Goal: Transaction & Acquisition: Download file/media

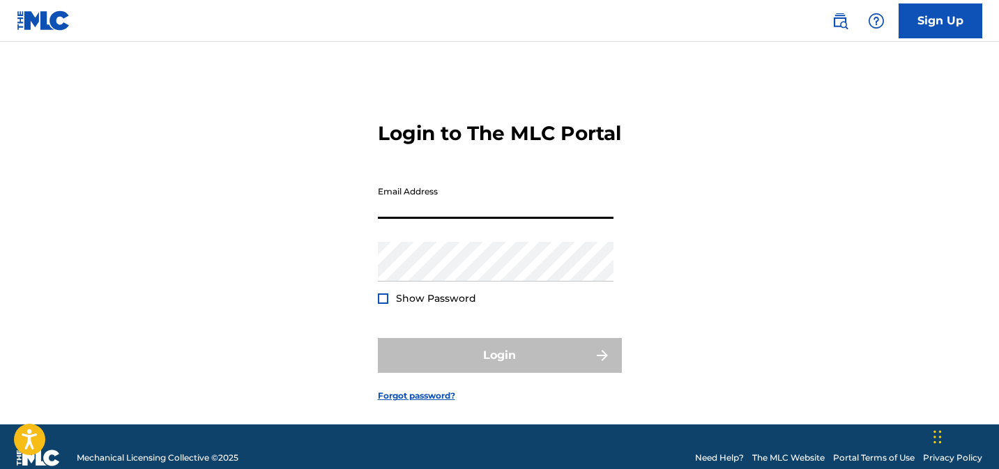
drag, startPoint x: 434, startPoint y: 228, endPoint x: 464, endPoint y: 234, distance: 31.2
click at [434, 219] on input "Email Address" at bounding box center [496, 199] width 236 height 40
type input "[EMAIL_ADDRESS][DOMAIN_NAME]"
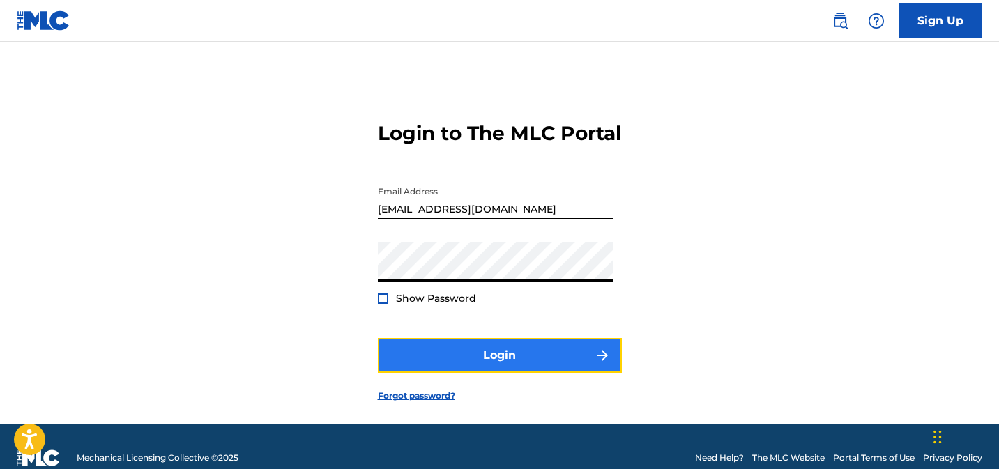
click at [414, 370] on button "Login" at bounding box center [500, 355] width 244 height 35
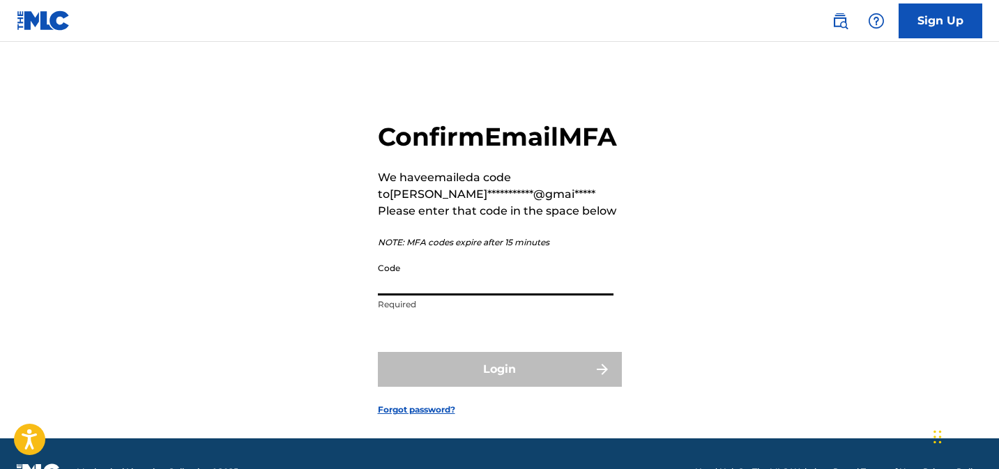
drag, startPoint x: 456, startPoint y: 319, endPoint x: 469, endPoint y: 334, distance: 19.8
click at [459, 296] on input "Code" at bounding box center [496, 276] width 236 height 40
paste input "910910"
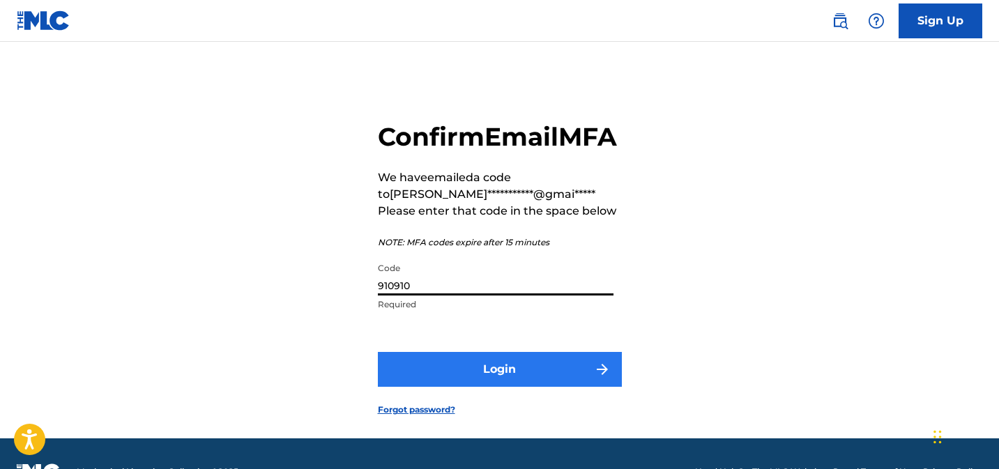
type input "910910"
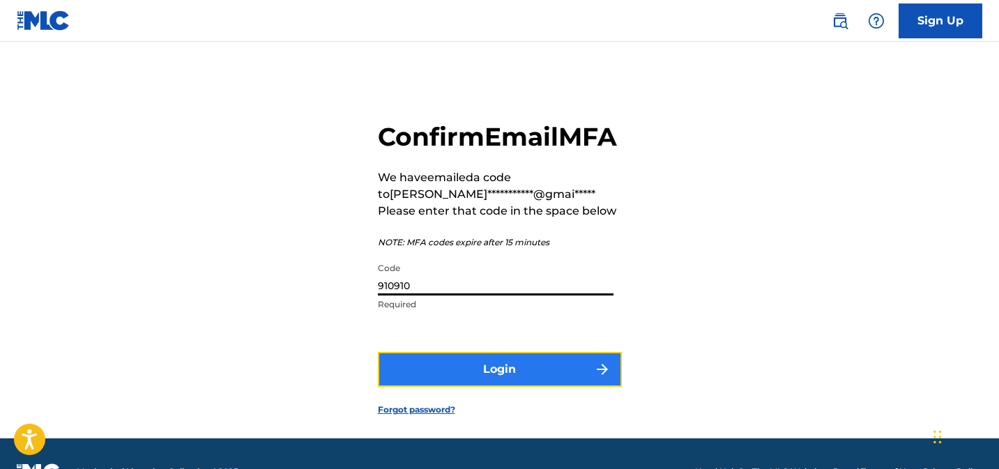
click at [483, 387] on button "Login" at bounding box center [500, 369] width 244 height 35
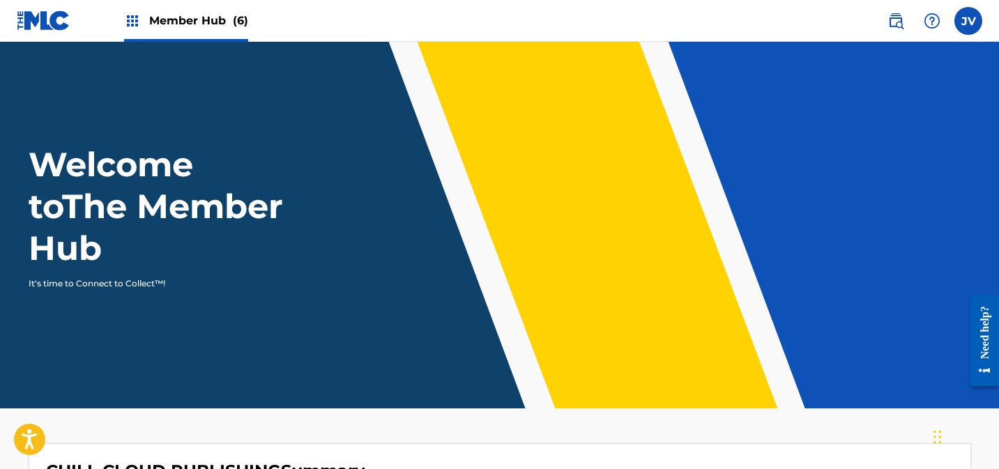
click at [167, 13] on span "Member Hub (6)" at bounding box center [198, 21] width 99 height 16
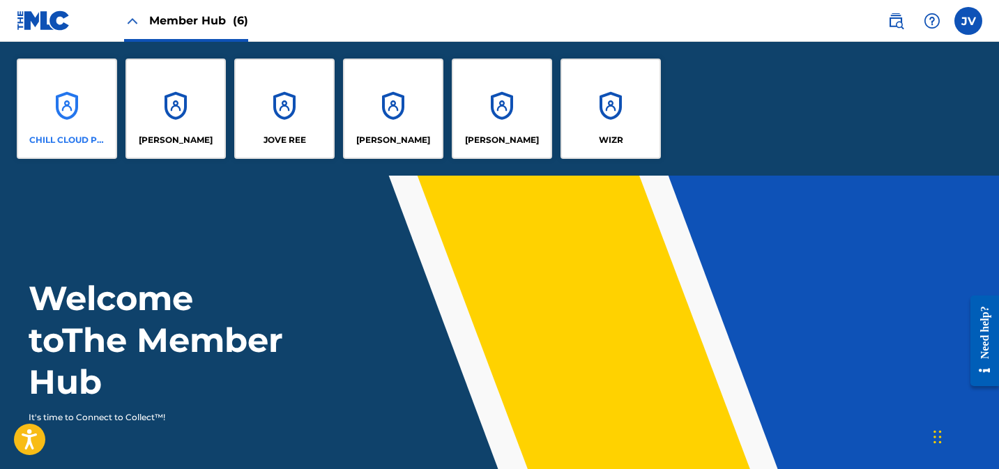
click at [77, 106] on div "CHILL CLOUD PUBLISHING" at bounding box center [67, 109] width 100 height 100
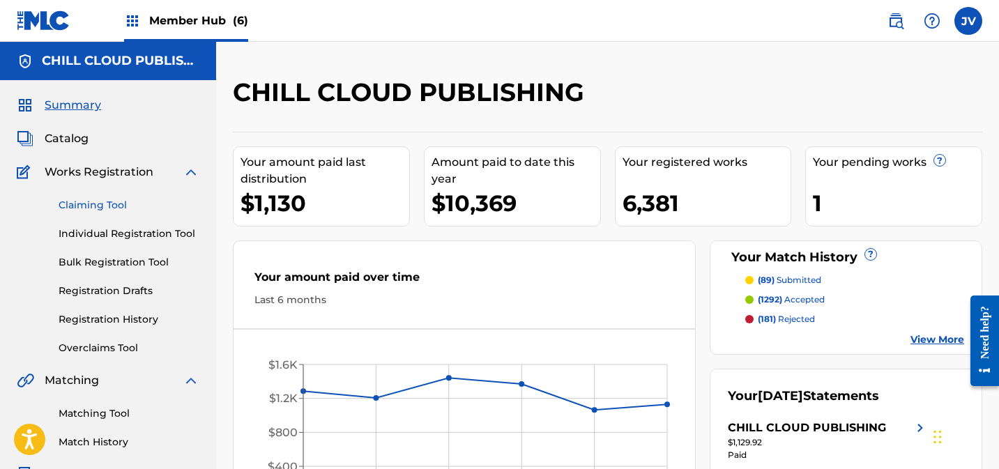
click at [114, 209] on link "Claiming Tool" at bounding box center [129, 205] width 141 height 15
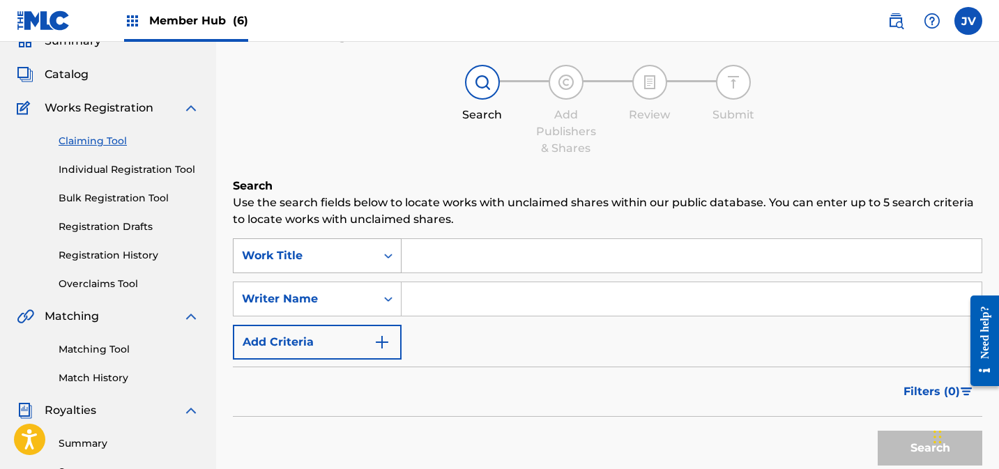
click at [339, 273] on div "Work Title" at bounding box center [317, 255] width 169 height 35
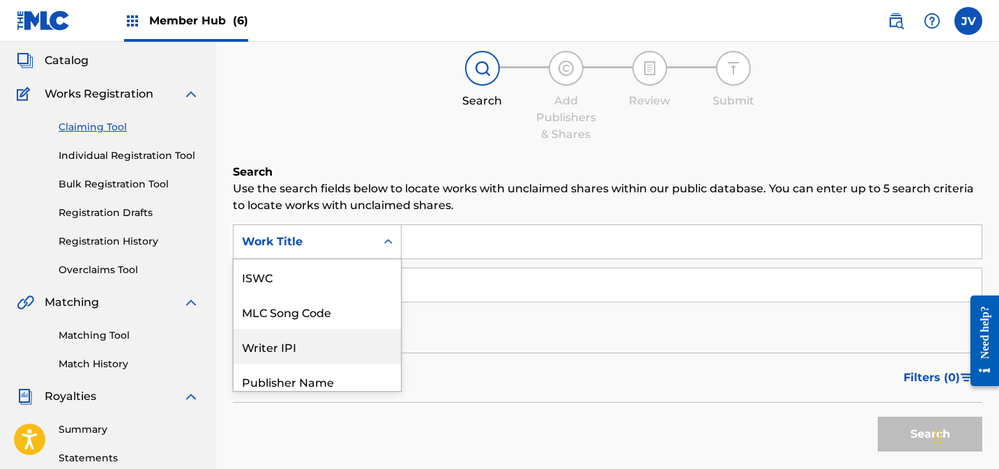
scroll to position [35, 0]
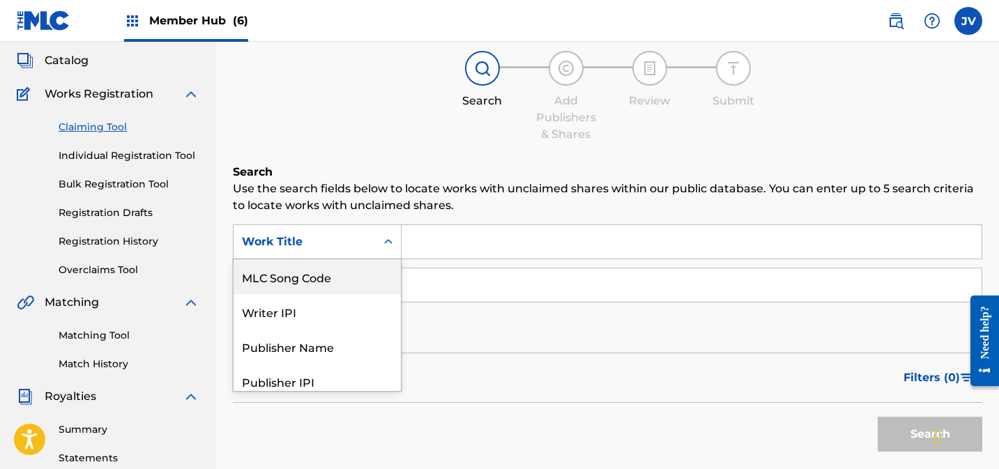
click at [320, 282] on div "MLC Song Code" at bounding box center [317, 276] width 167 height 35
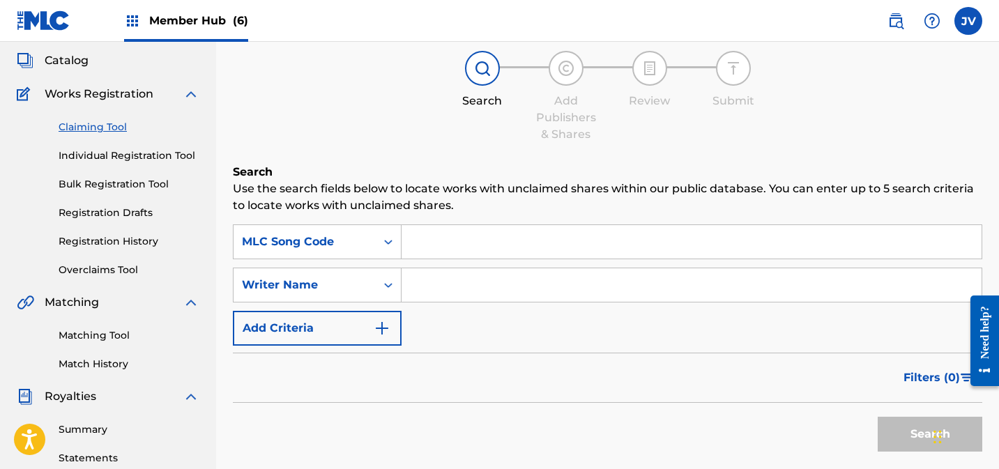
click at [457, 241] on input "Search Form" at bounding box center [692, 241] width 580 height 33
paste input "AD6LAD"
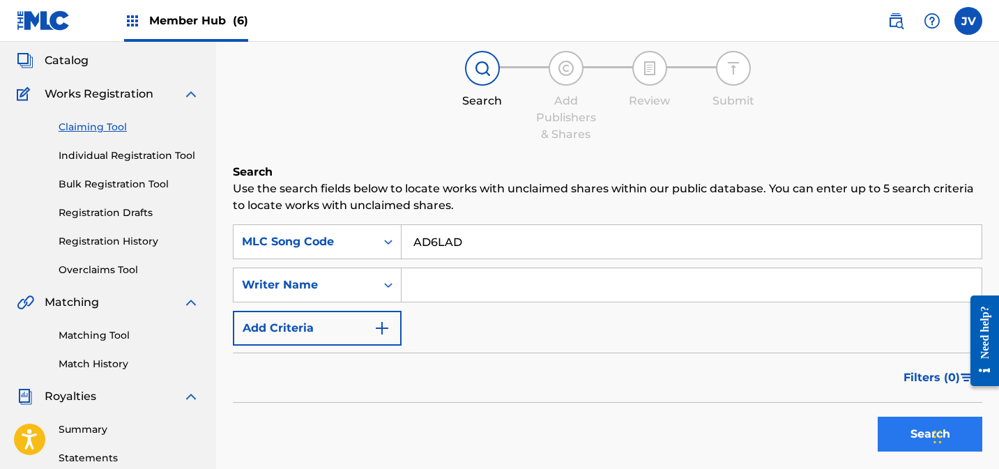
type input "AD6LAD"
click at [897, 420] on button "Search" at bounding box center [930, 434] width 105 height 35
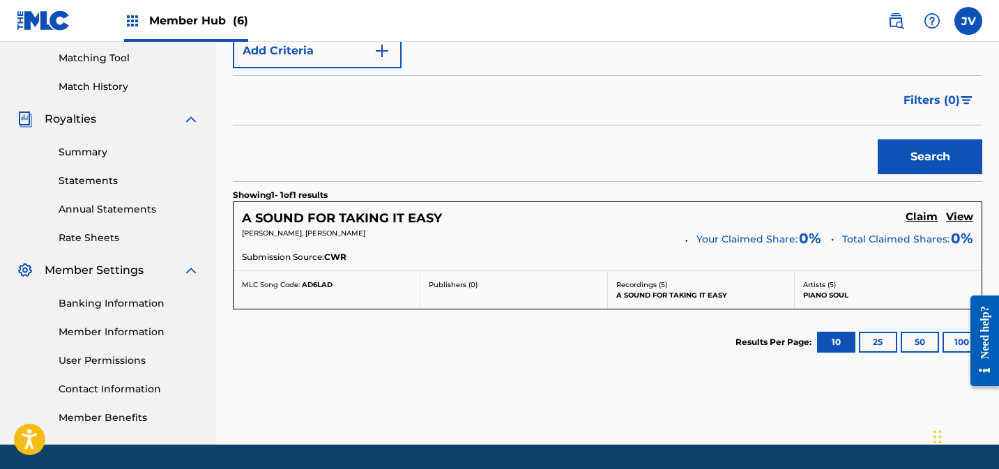
scroll to position [379, 0]
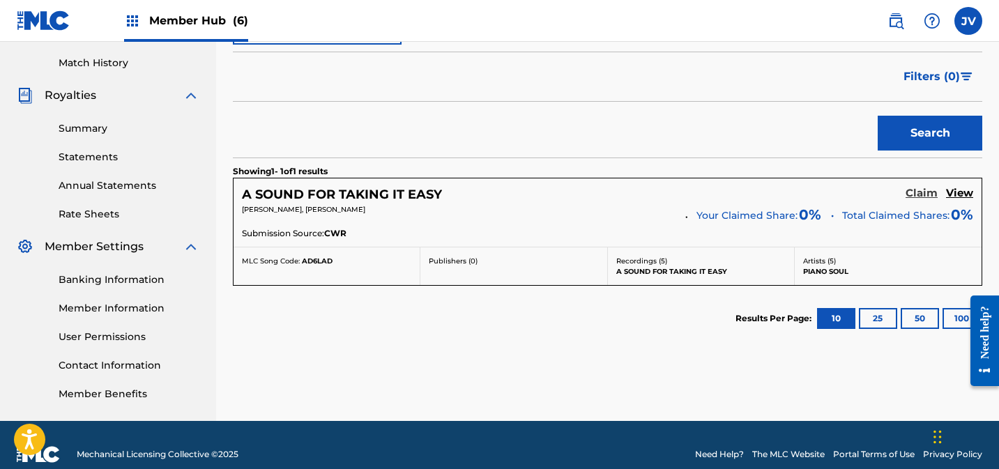
click at [917, 193] on h5 "Claim" at bounding box center [922, 193] width 32 height 13
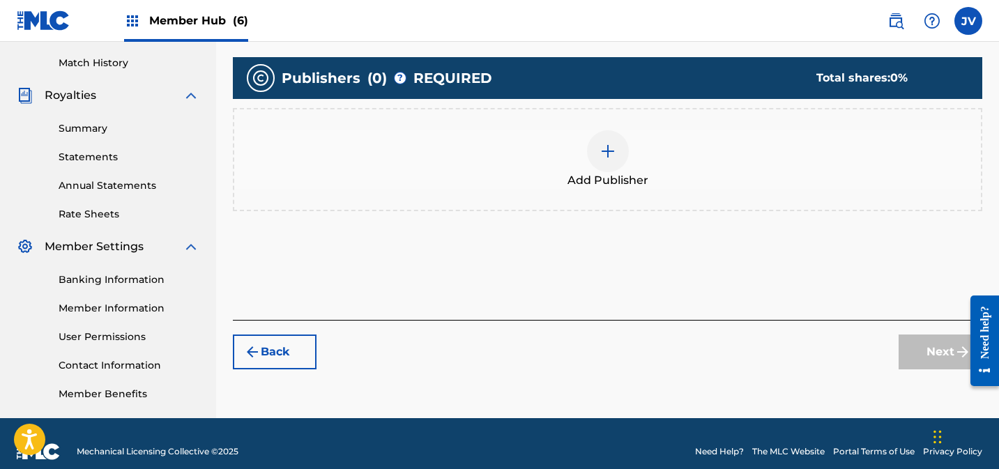
click at [647, 149] on div "Add Publisher" at bounding box center [607, 159] width 747 height 59
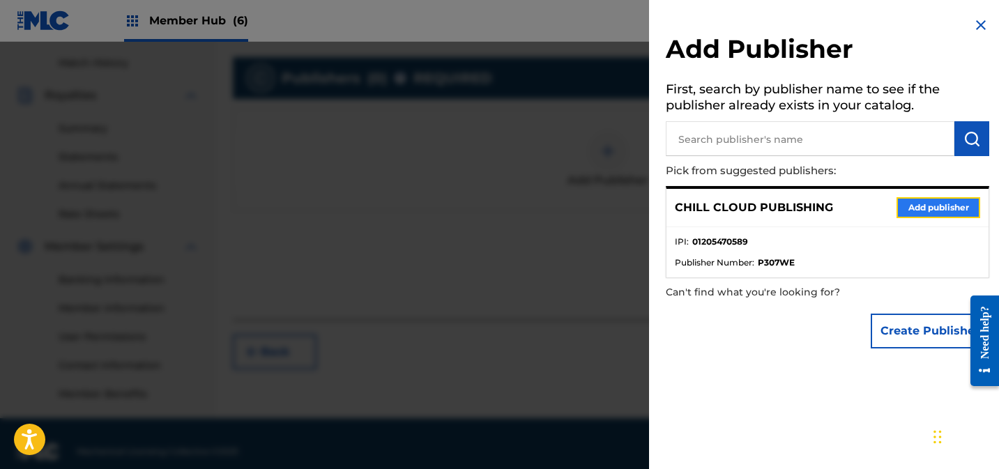
click at [929, 206] on button "Add publisher" at bounding box center [939, 207] width 84 height 21
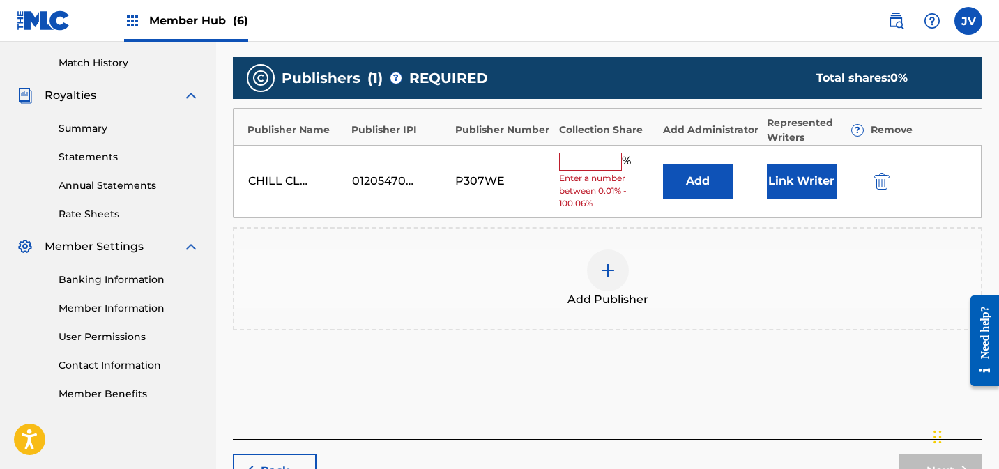
click at [586, 165] on input "text" at bounding box center [590, 162] width 63 height 18
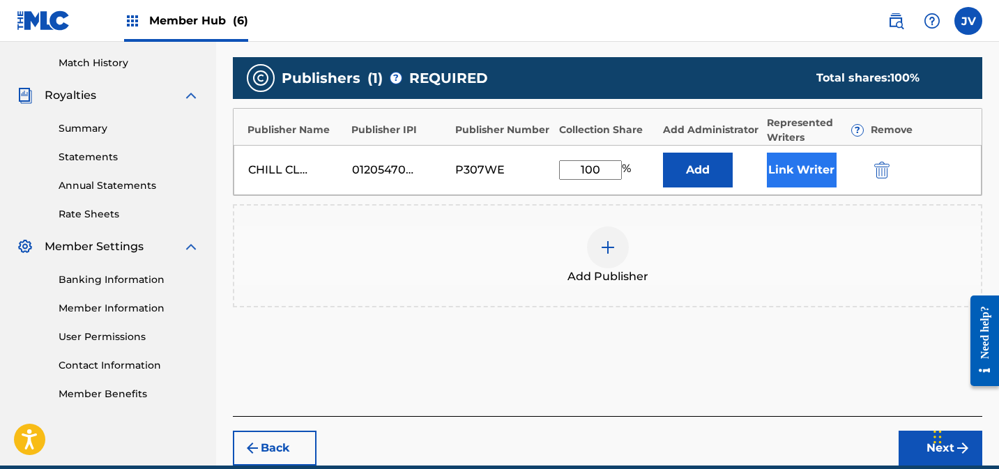
type input "100"
click at [805, 164] on button "Link Writer" at bounding box center [802, 170] width 70 height 35
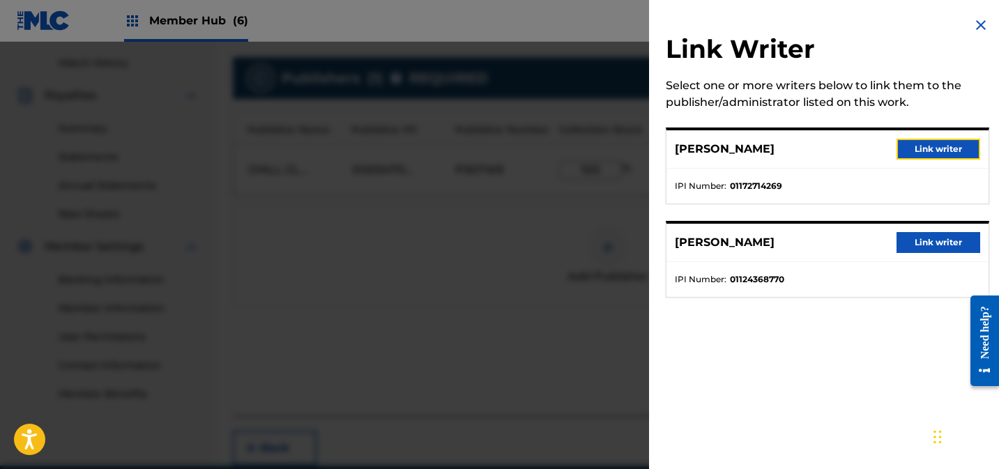
click at [923, 148] on button "Link writer" at bounding box center [939, 149] width 84 height 21
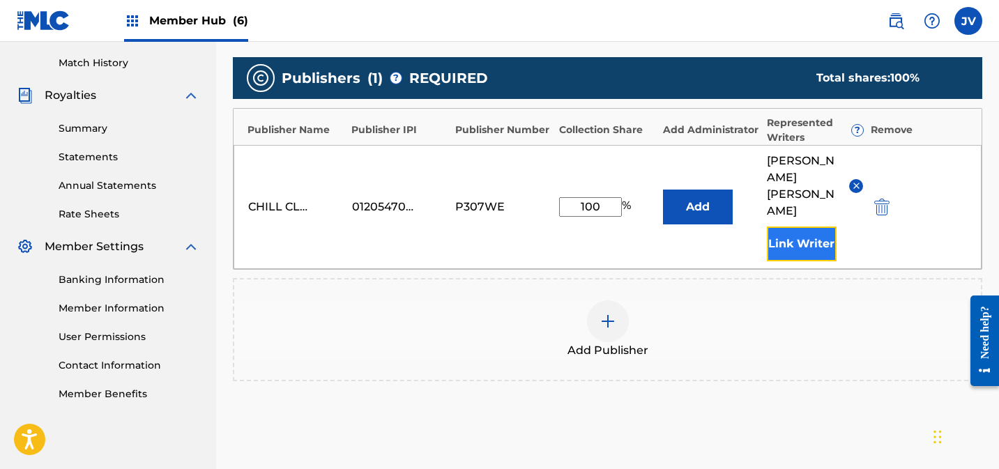
click at [789, 227] on button "Link Writer" at bounding box center [802, 244] width 70 height 35
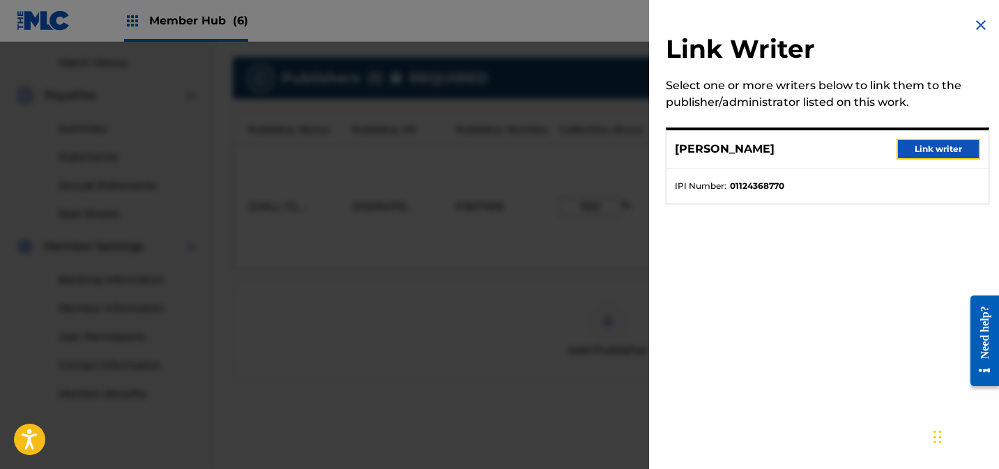
click at [940, 146] on button "Link writer" at bounding box center [939, 149] width 84 height 21
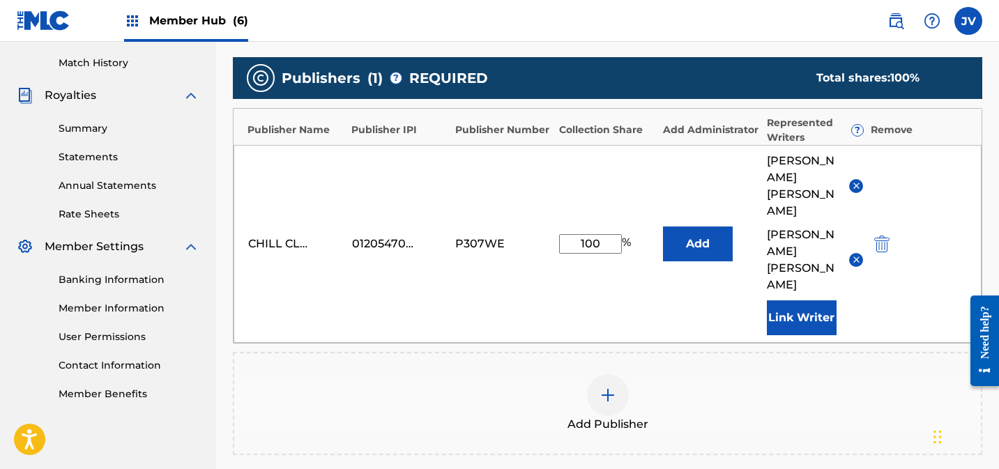
scroll to position [524, 0]
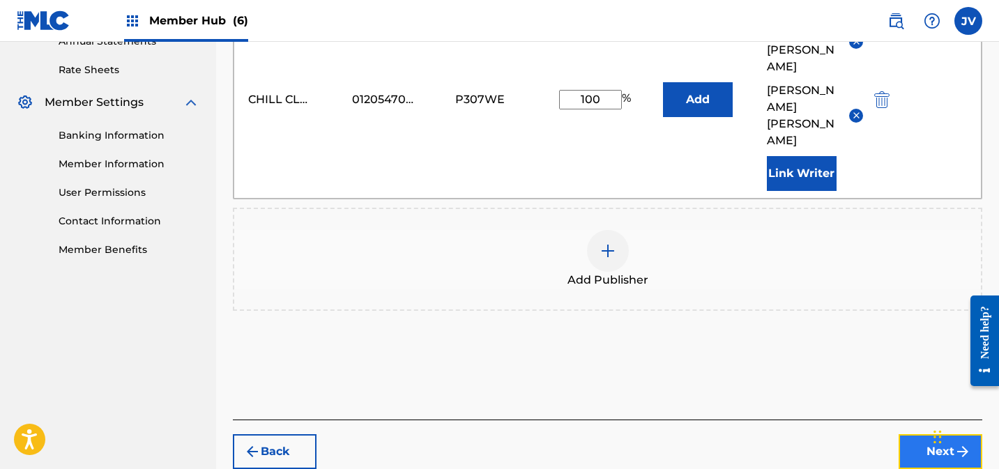
click at [924, 434] on button "Next" at bounding box center [941, 451] width 84 height 35
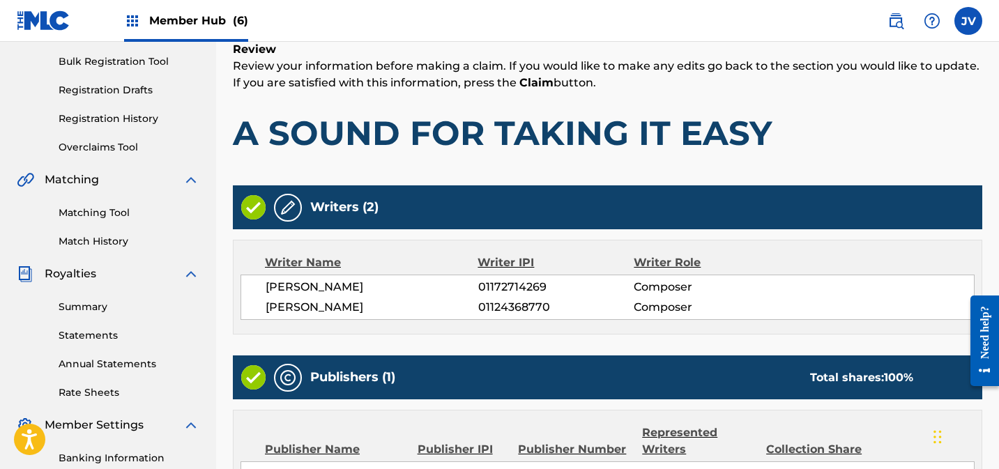
scroll to position [399, 0]
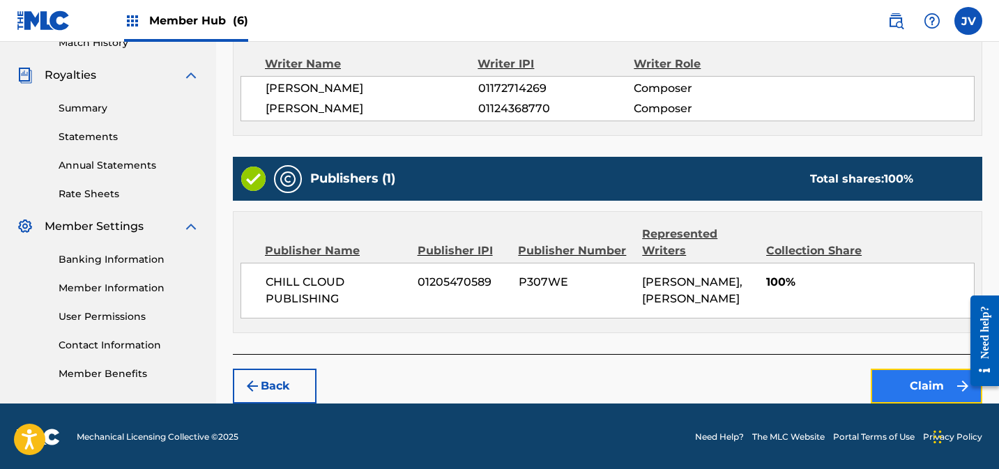
click at [940, 381] on button "Claim" at bounding box center [927, 386] width 112 height 35
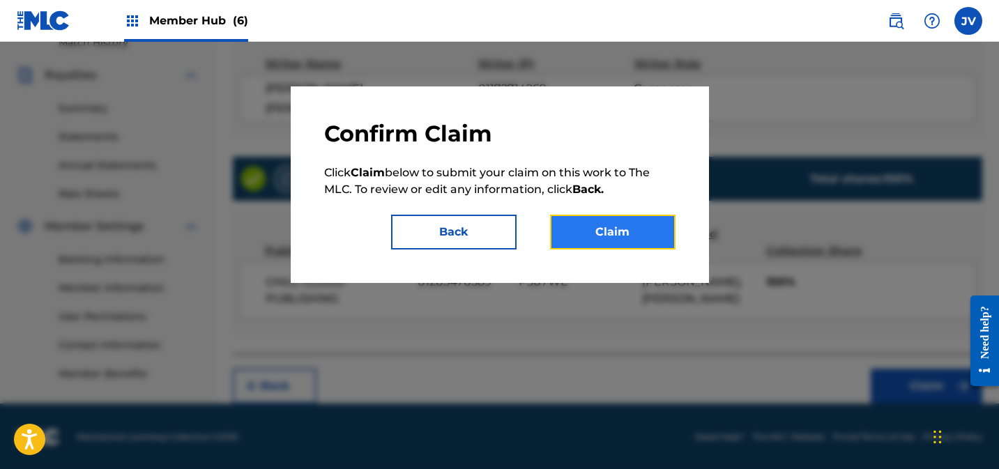
click at [616, 234] on button "Claim" at bounding box center [612, 232] width 125 height 35
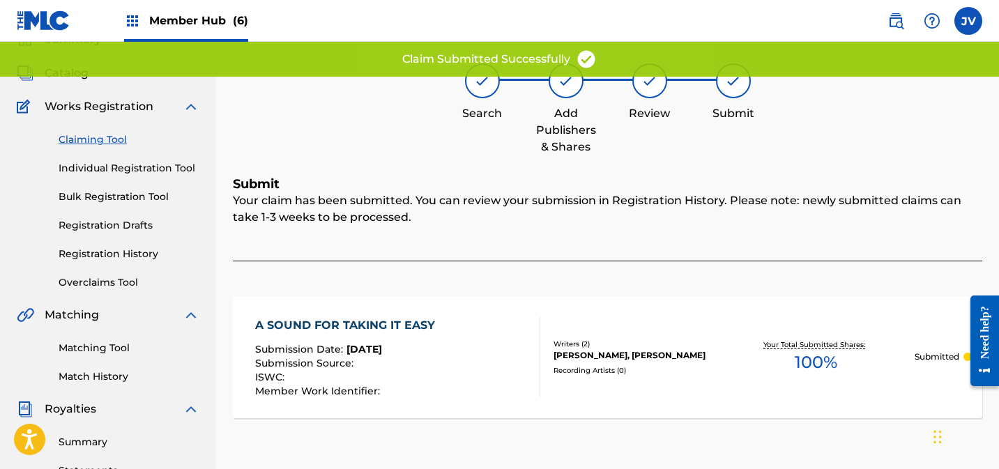
scroll to position [0, 0]
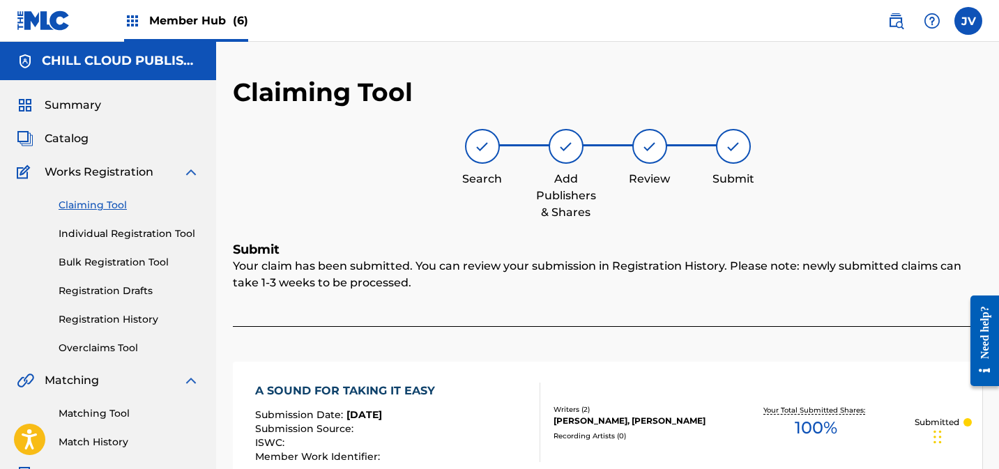
click at [87, 204] on link "Claiming Tool" at bounding box center [129, 205] width 141 height 15
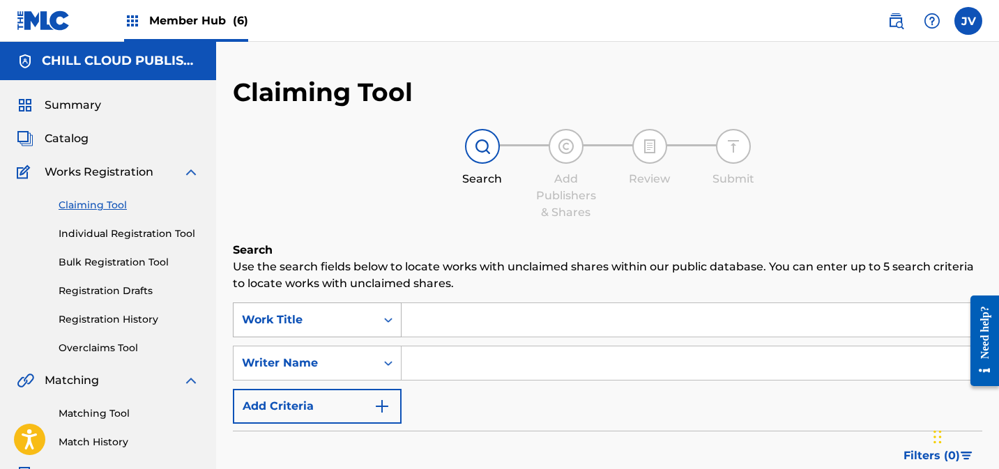
click at [305, 310] on div "Work Title" at bounding box center [317, 320] width 169 height 35
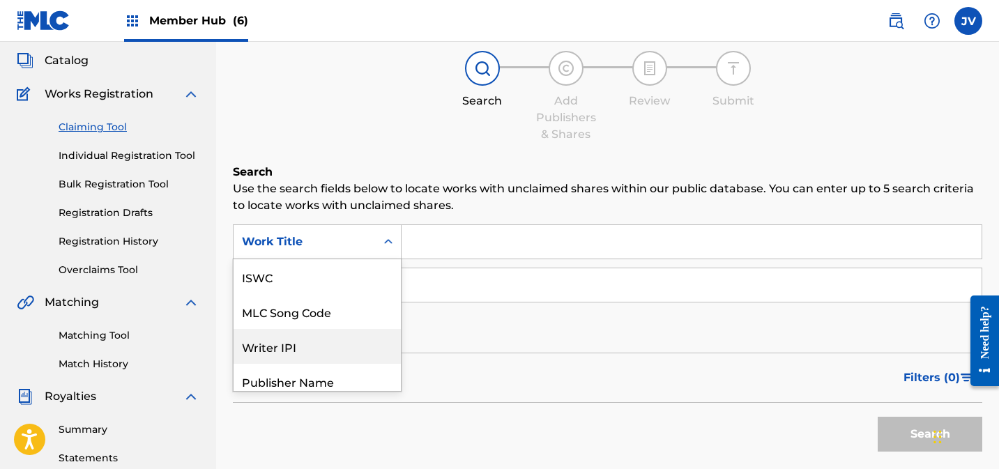
scroll to position [35, 0]
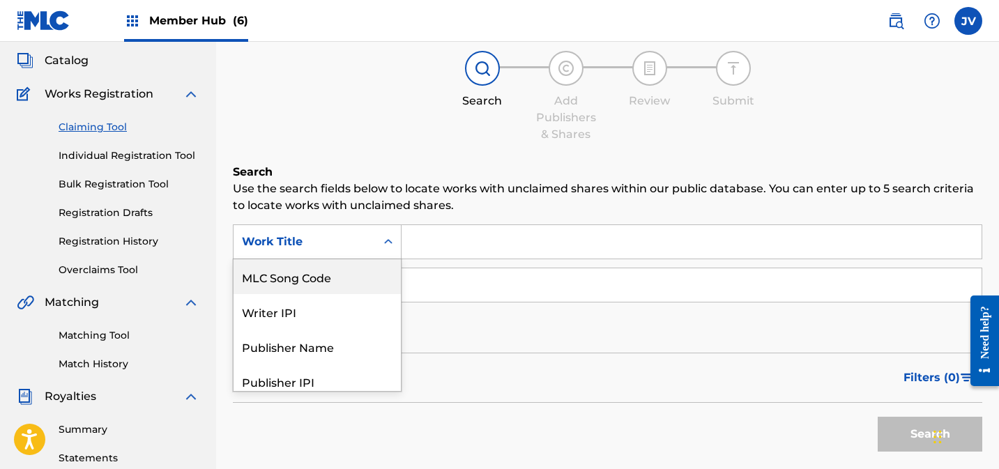
drag, startPoint x: 303, startPoint y: 285, endPoint x: 331, endPoint y: 261, distance: 37.6
click at [303, 285] on div "MLC Song Code" at bounding box center [317, 276] width 167 height 35
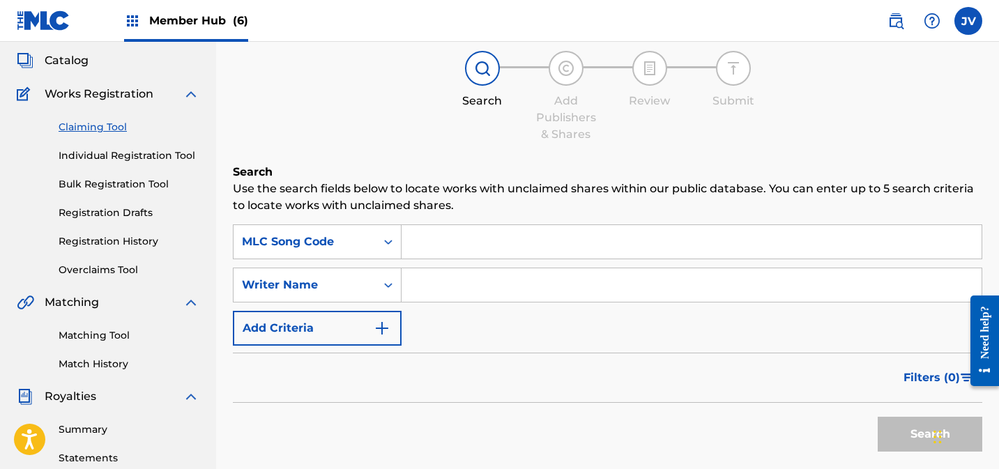
drag, startPoint x: 488, startPoint y: 234, endPoint x: 542, endPoint y: 251, distance: 56.2
click at [488, 234] on input "Search Form" at bounding box center [692, 241] width 580 height 33
paste input "AD6R3N"
type input "AD6R3N"
click at [892, 428] on button "Search" at bounding box center [930, 434] width 105 height 35
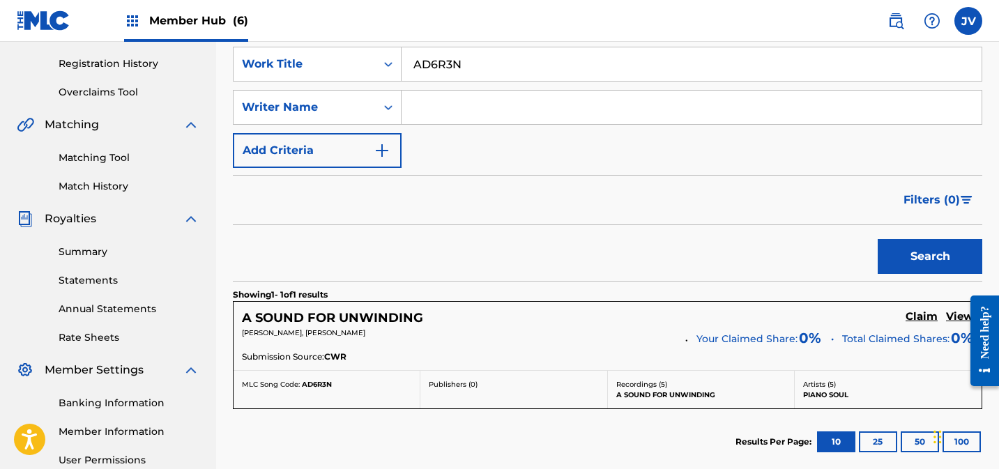
scroll to position [398, 0]
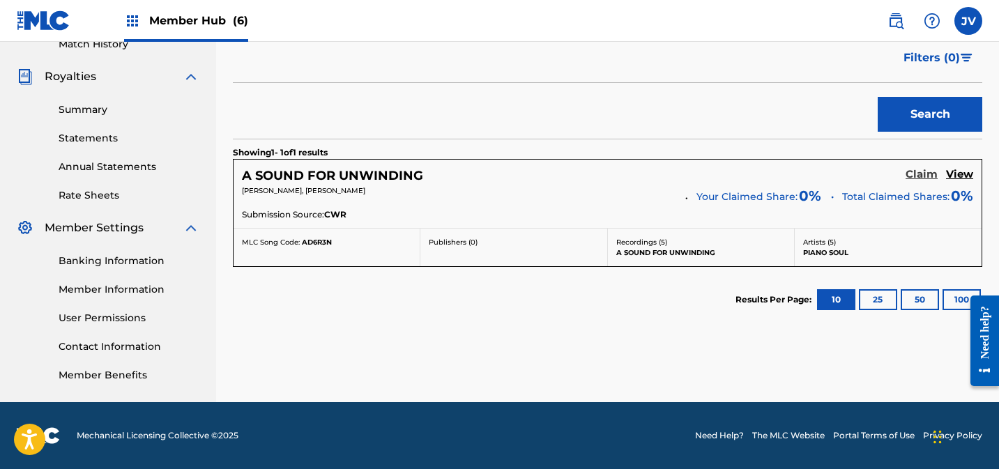
click at [912, 176] on h5 "Claim" at bounding box center [922, 174] width 32 height 13
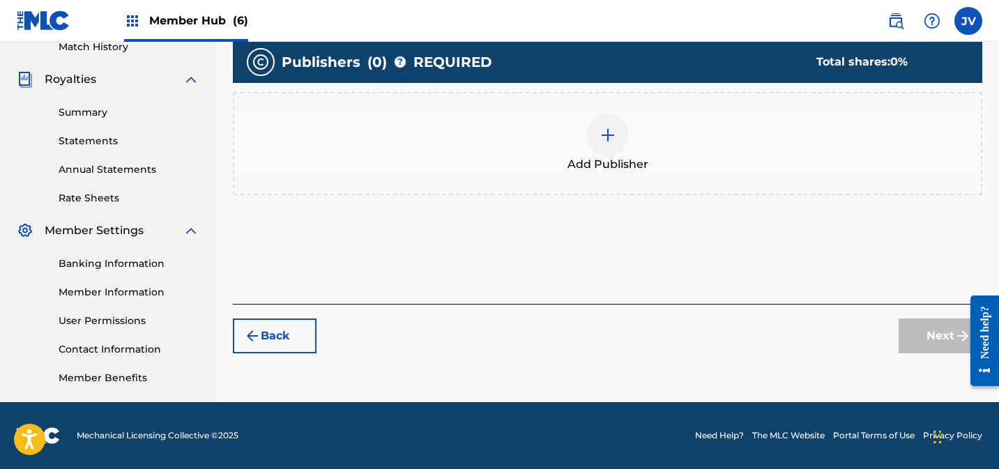
click at [609, 128] on img at bounding box center [608, 135] width 17 height 17
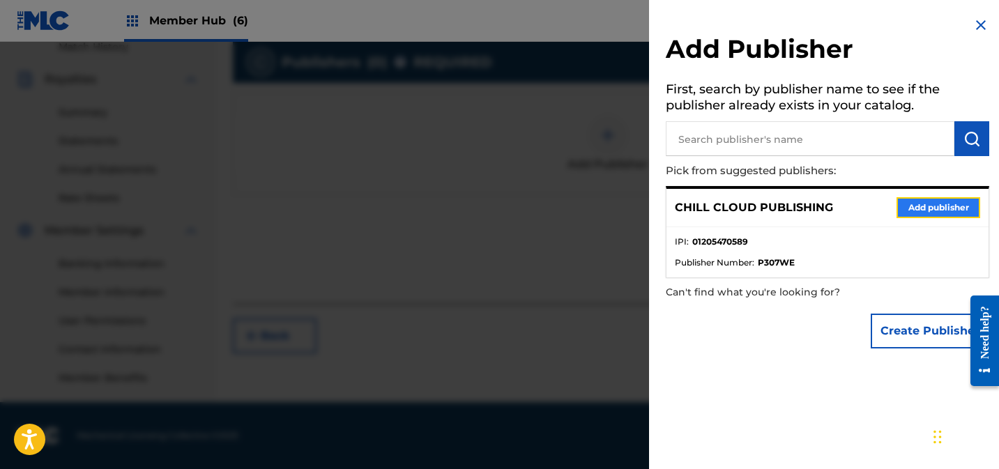
click at [945, 208] on button "Add publisher" at bounding box center [939, 207] width 84 height 21
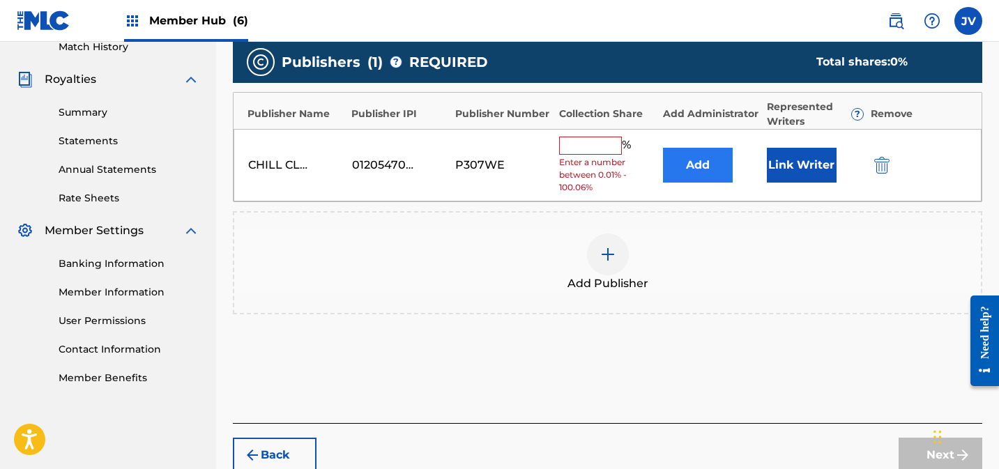
drag, startPoint x: 586, startPoint y: 142, endPoint x: 668, endPoint y: 155, distance: 83.3
click at [587, 142] on input "text" at bounding box center [590, 146] width 63 height 18
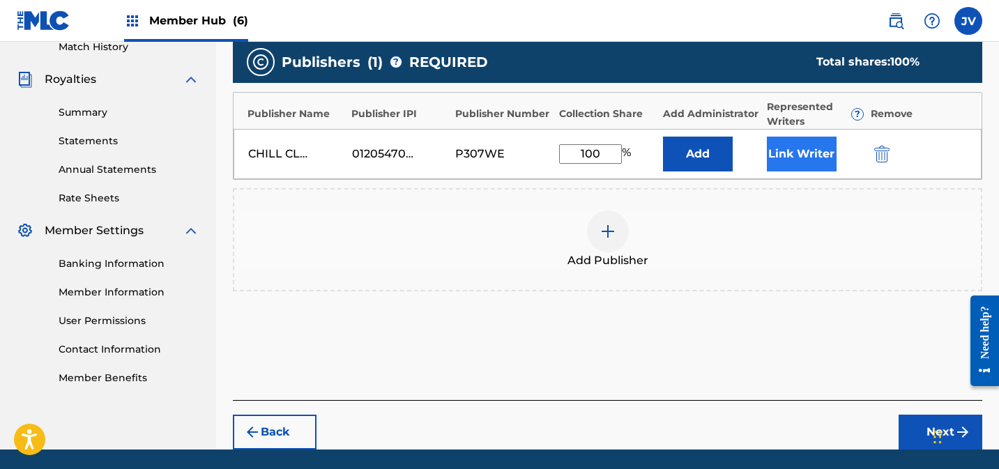
type input "100"
click at [813, 149] on button "Link Writer" at bounding box center [802, 154] width 70 height 35
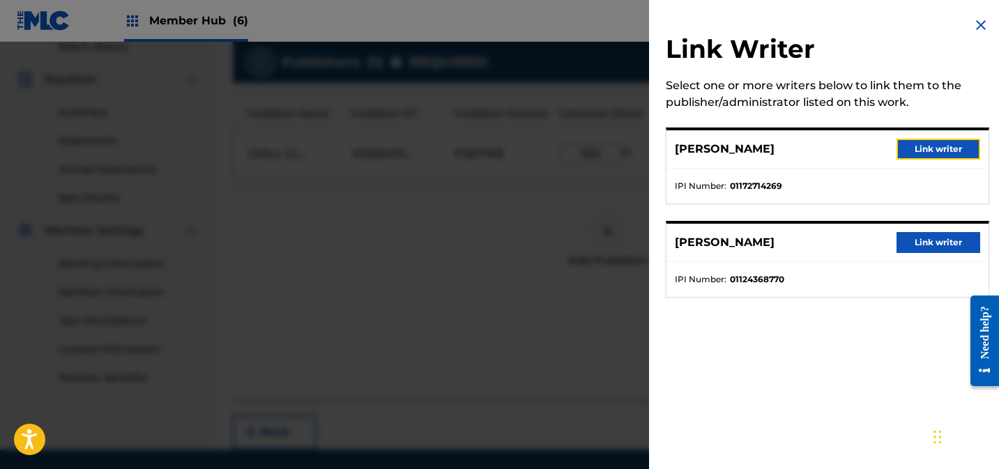
drag, startPoint x: 915, startPoint y: 152, endPoint x: 901, endPoint y: 169, distance: 21.3
click at [915, 152] on button "Link writer" at bounding box center [939, 149] width 84 height 21
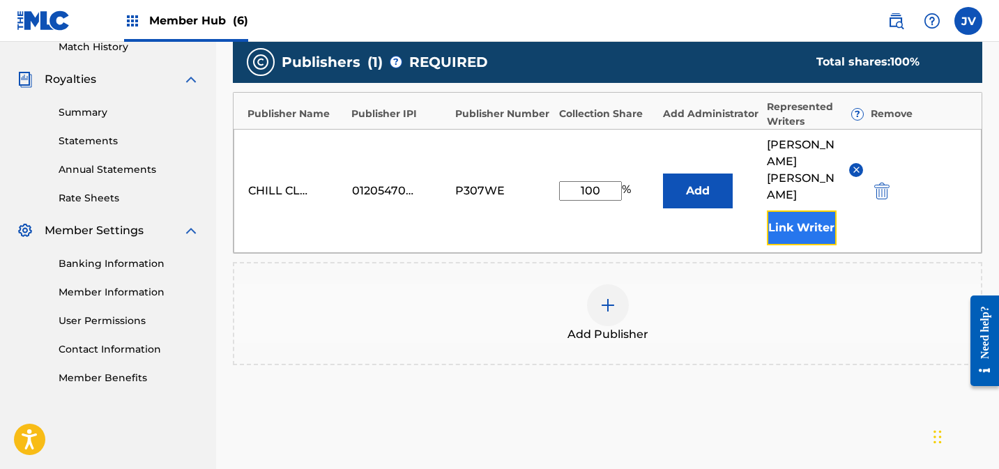
click at [807, 211] on button "Link Writer" at bounding box center [802, 228] width 70 height 35
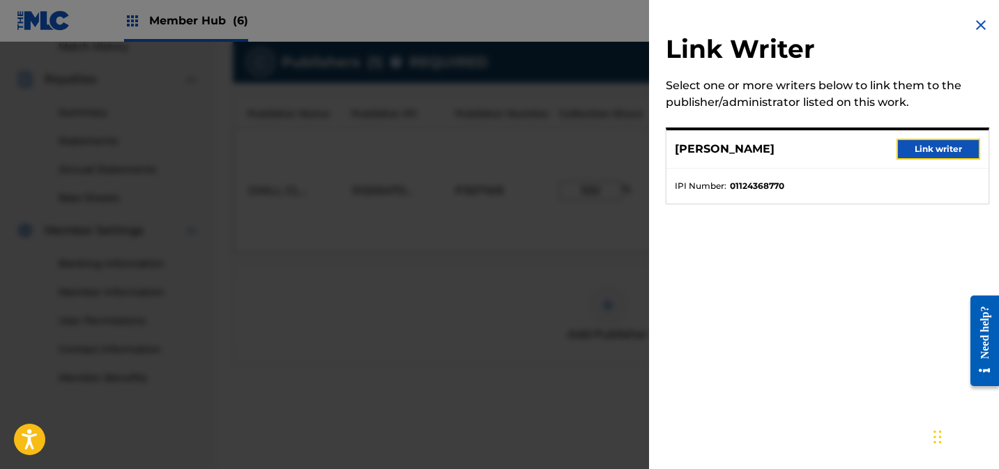
click at [946, 149] on button "Link writer" at bounding box center [939, 149] width 84 height 21
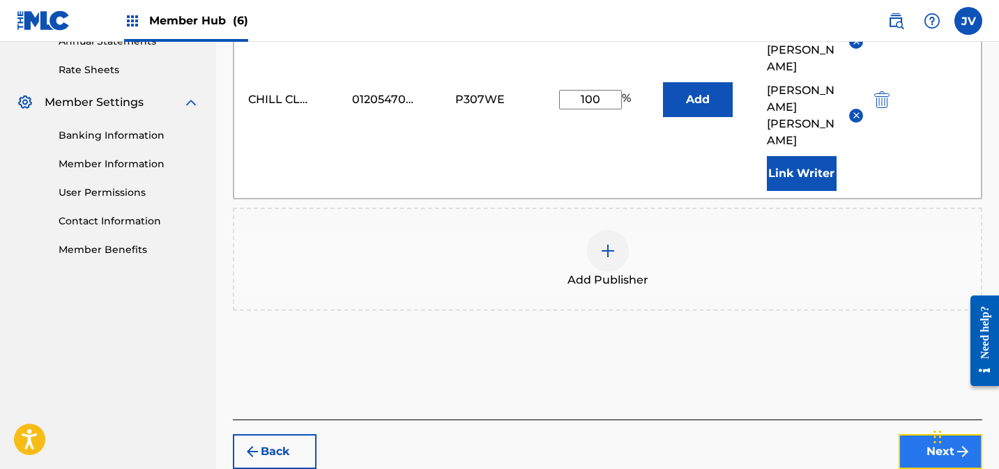
click at [926, 434] on button "Next" at bounding box center [941, 451] width 84 height 35
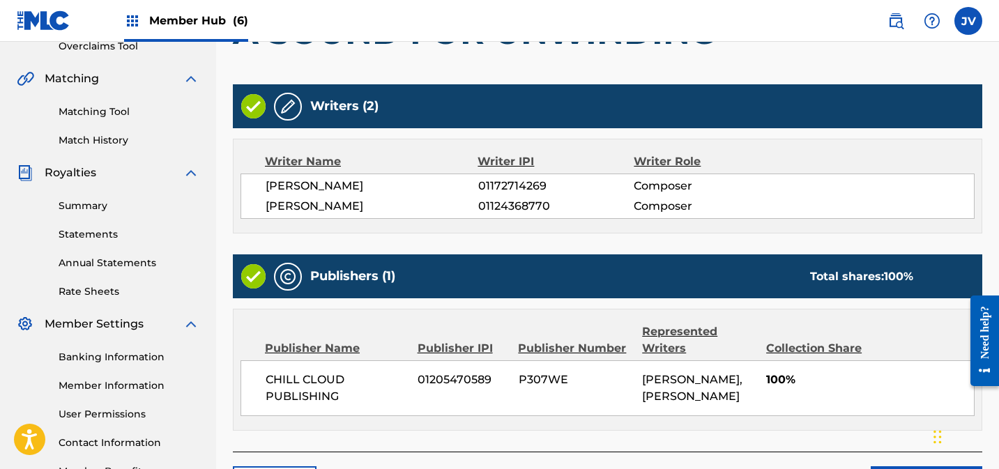
scroll to position [399, 0]
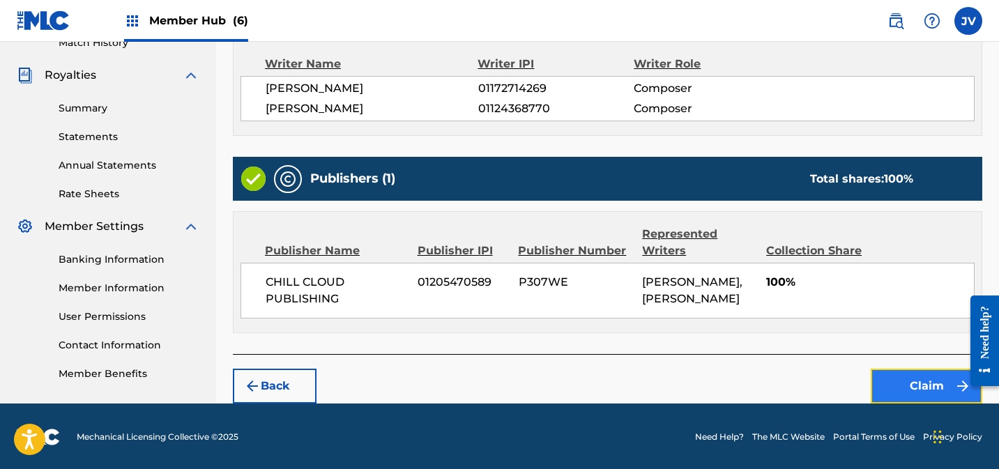
click at [901, 382] on button "Claim" at bounding box center [927, 386] width 112 height 35
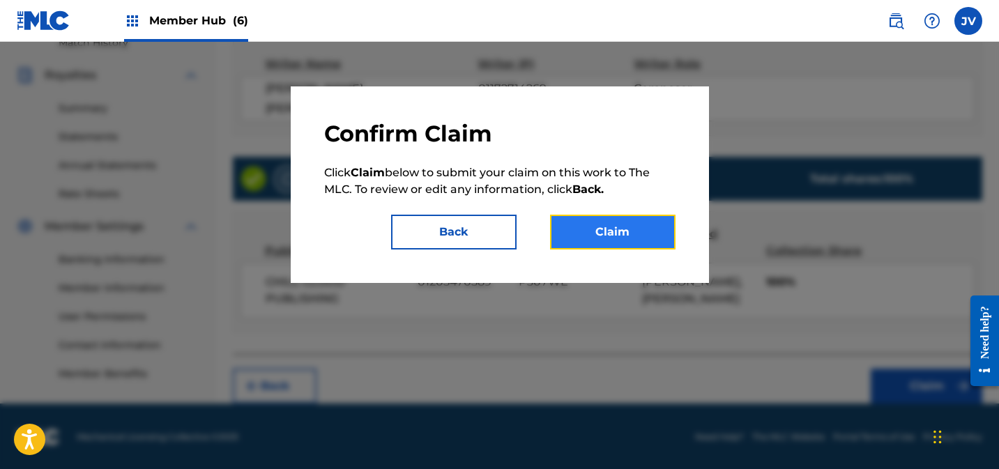
click at [639, 242] on button "Claim" at bounding box center [612, 232] width 125 height 35
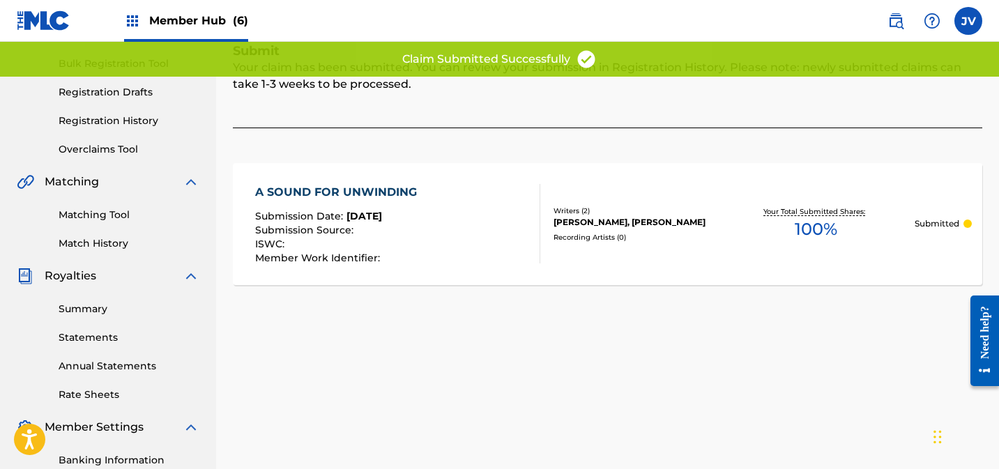
scroll to position [0, 0]
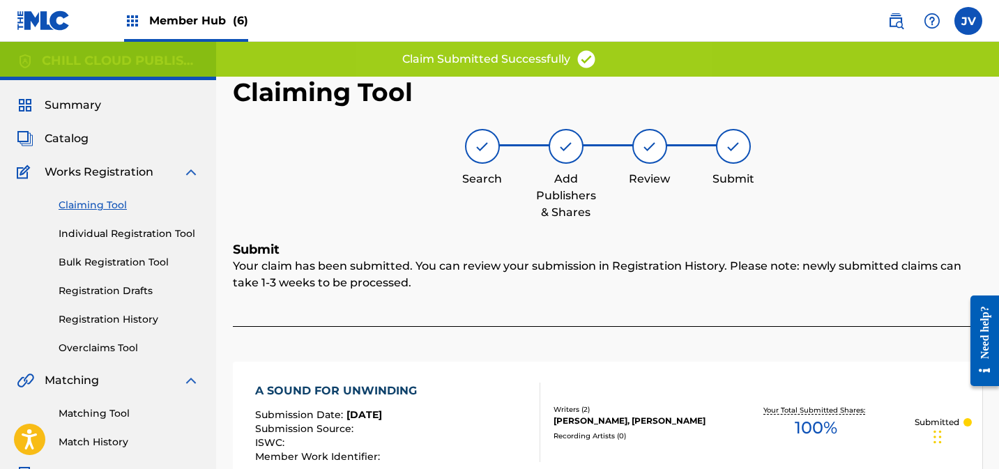
click at [119, 206] on link "Claiming Tool" at bounding box center [129, 205] width 141 height 15
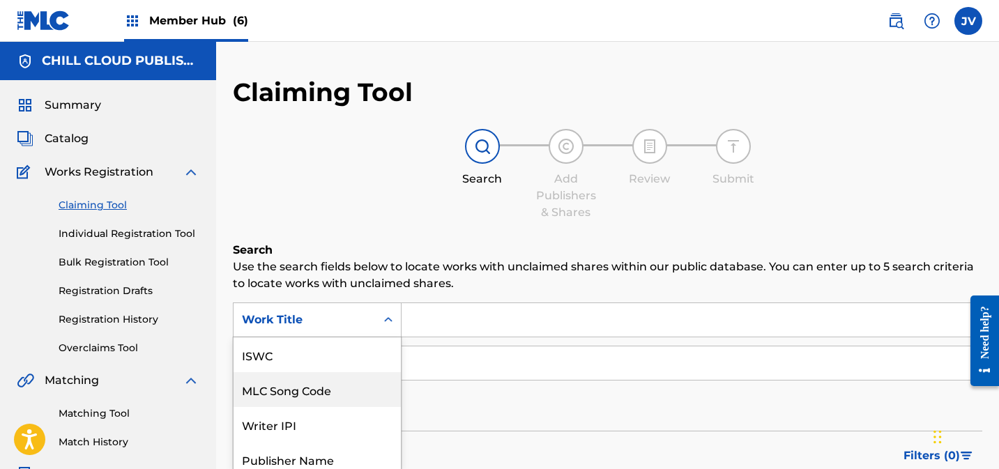
click at [326, 319] on div "MLC Song Code, 2 of 7. 7 results available. Use Up and Down to choose options, …" at bounding box center [317, 320] width 169 height 35
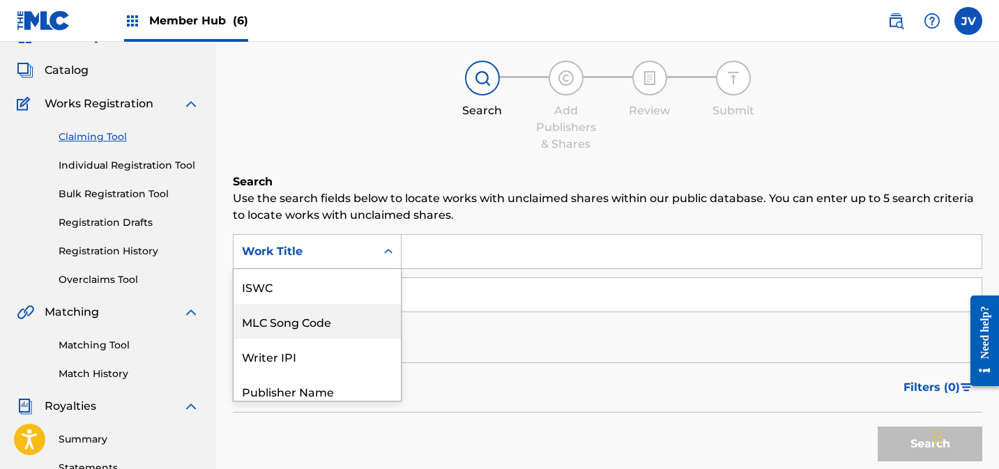
scroll to position [78, 0]
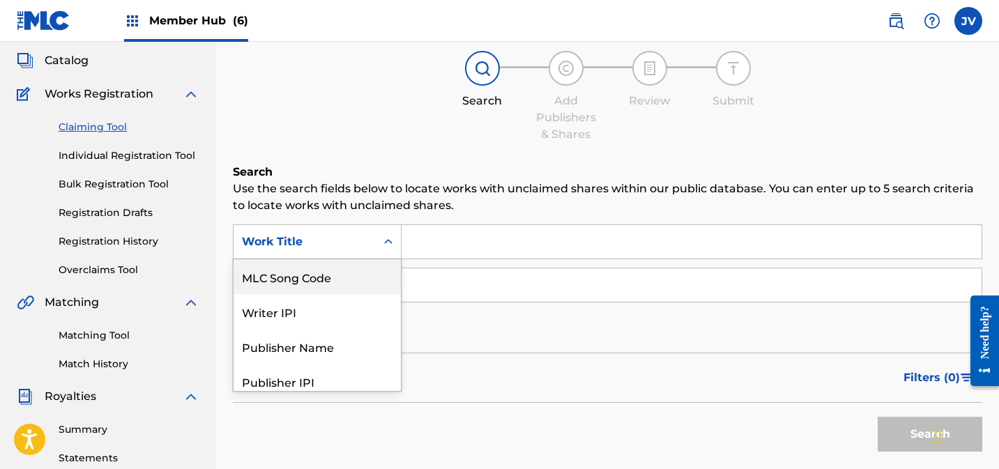
click at [323, 279] on div "MLC Song Code" at bounding box center [317, 276] width 167 height 35
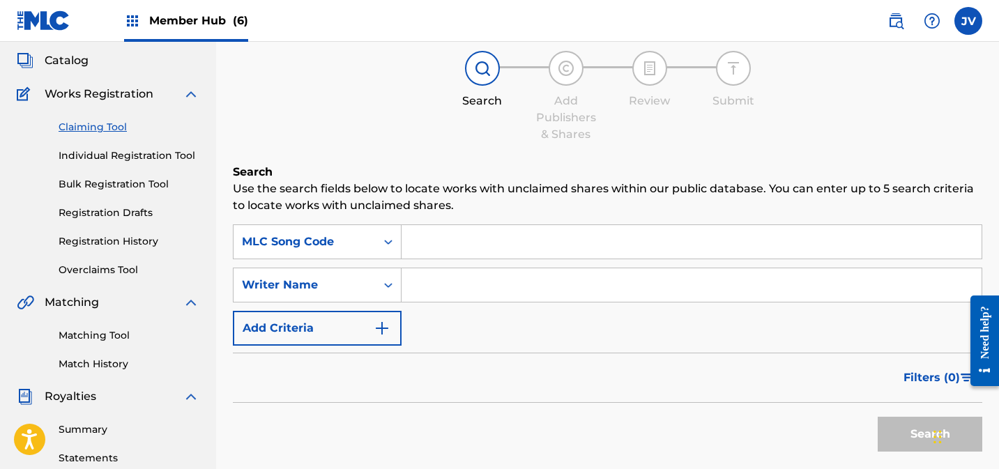
click at [492, 242] on input "Search Form" at bounding box center [692, 241] width 580 height 33
paste input "AD8PF7"
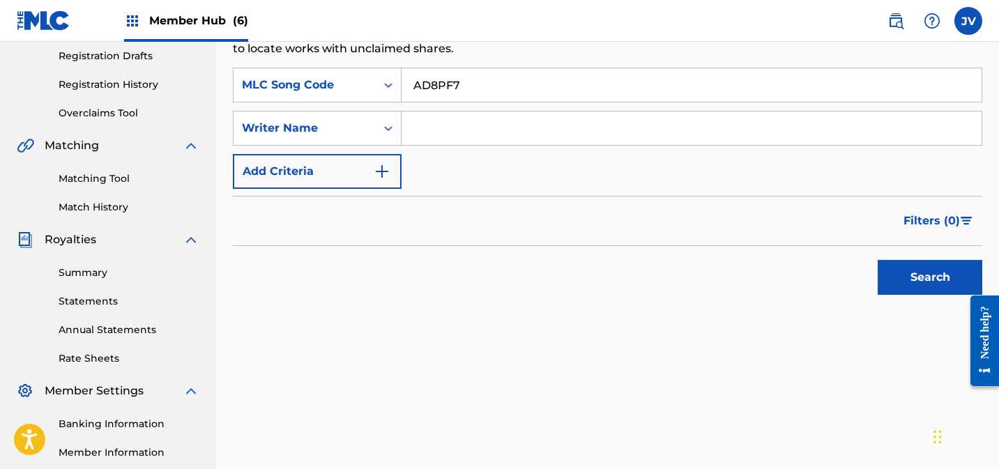
scroll to position [273, 0]
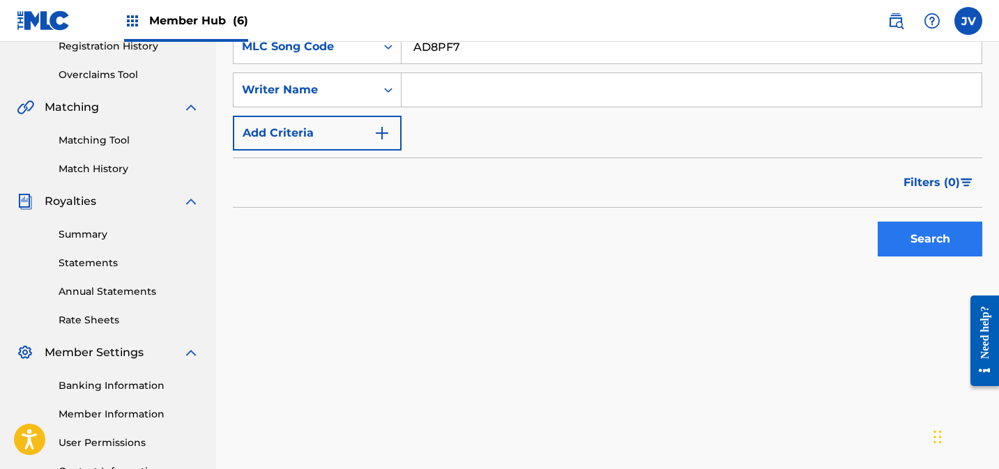
type input "AD8PF7"
click at [913, 234] on button "Search" at bounding box center [930, 239] width 105 height 35
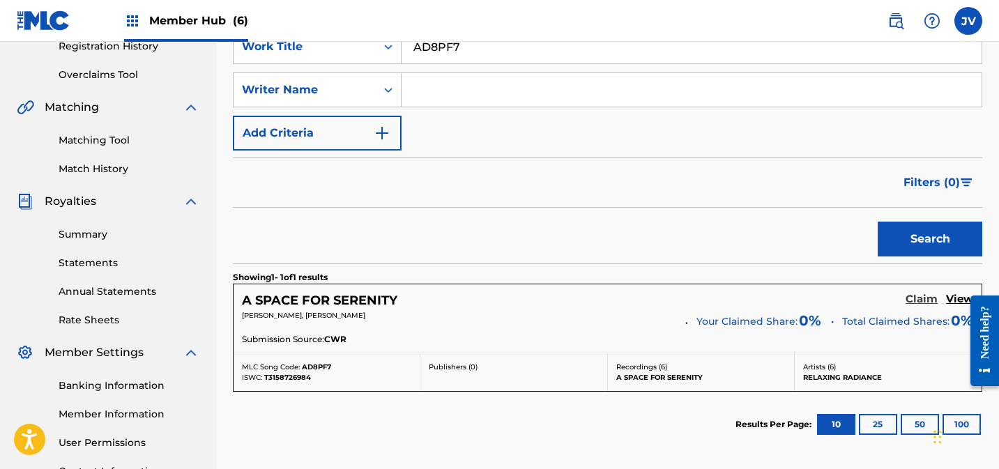
click at [915, 294] on h5 "Claim" at bounding box center [922, 299] width 32 height 13
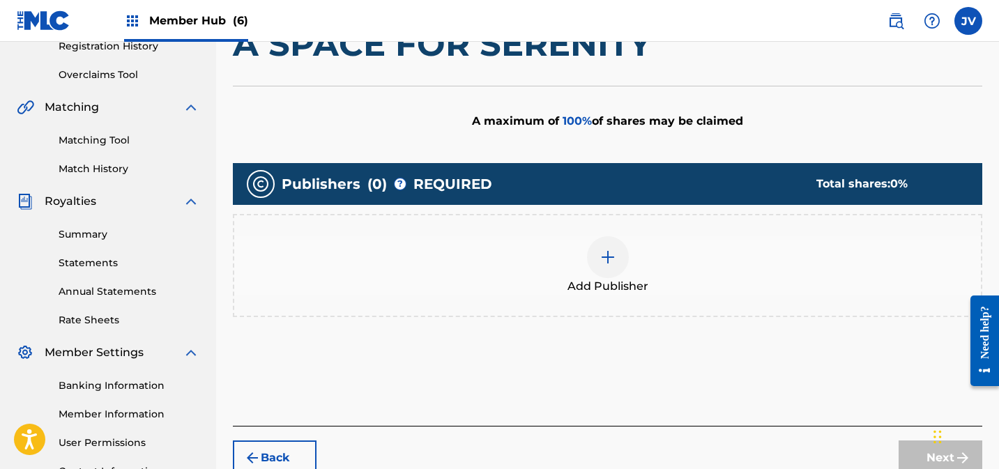
click at [600, 251] on img at bounding box center [608, 257] width 17 height 17
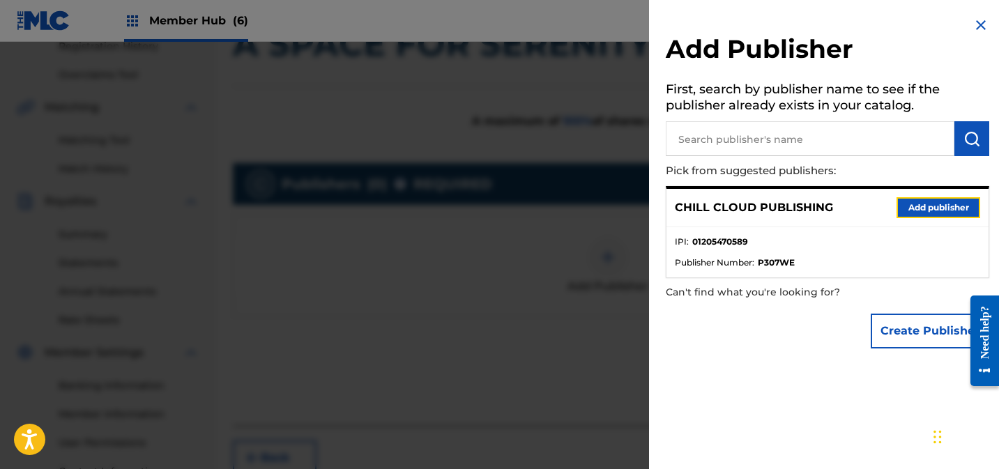
click at [931, 205] on button "Add publisher" at bounding box center [939, 207] width 84 height 21
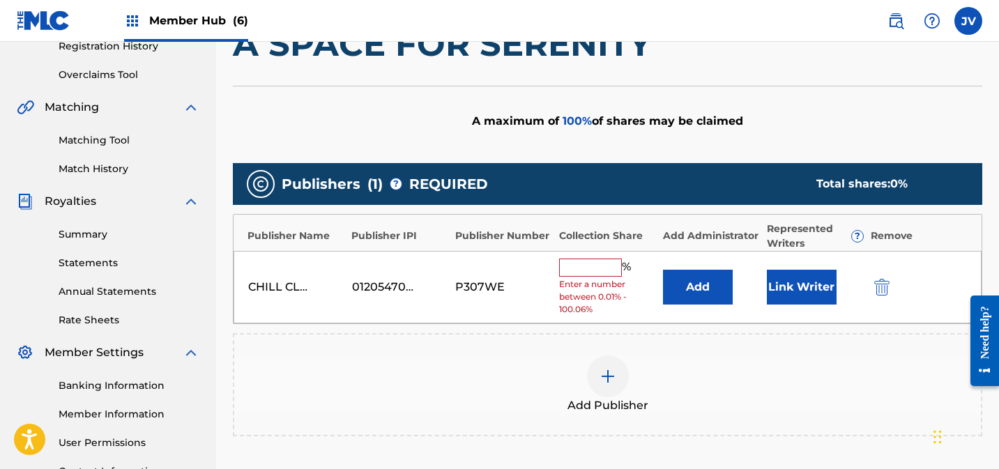
click at [592, 272] on input "text" at bounding box center [590, 268] width 63 height 18
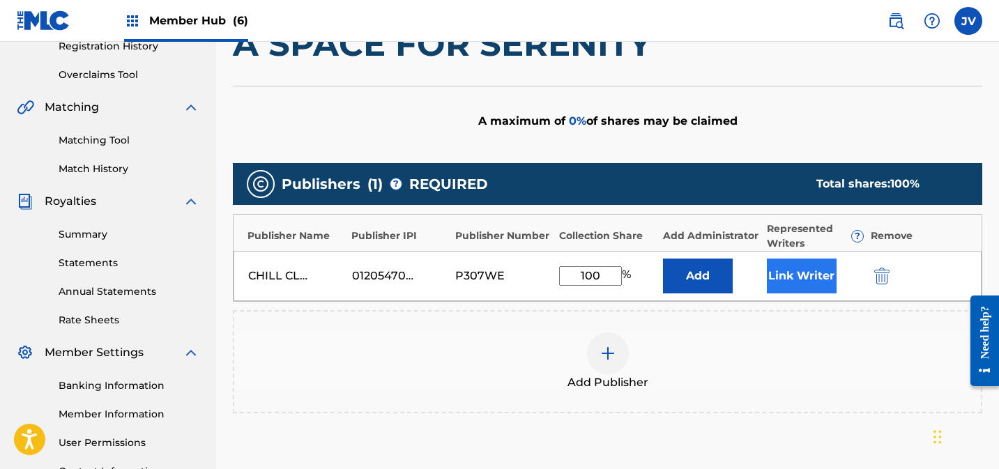
type input "100"
click at [807, 280] on button "Link Writer" at bounding box center [802, 276] width 70 height 35
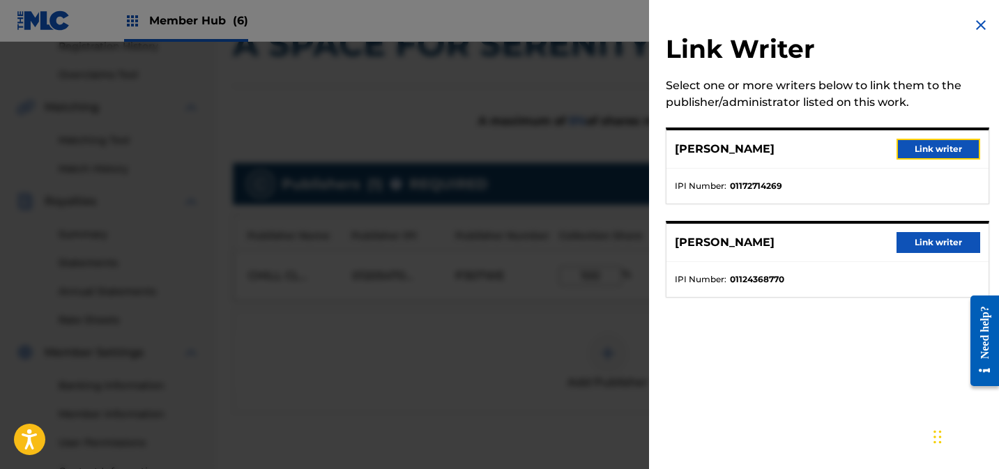
drag, startPoint x: 933, startPoint y: 153, endPoint x: 929, endPoint y: 179, distance: 26.1
click at [933, 153] on button "Link writer" at bounding box center [939, 149] width 84 height 21
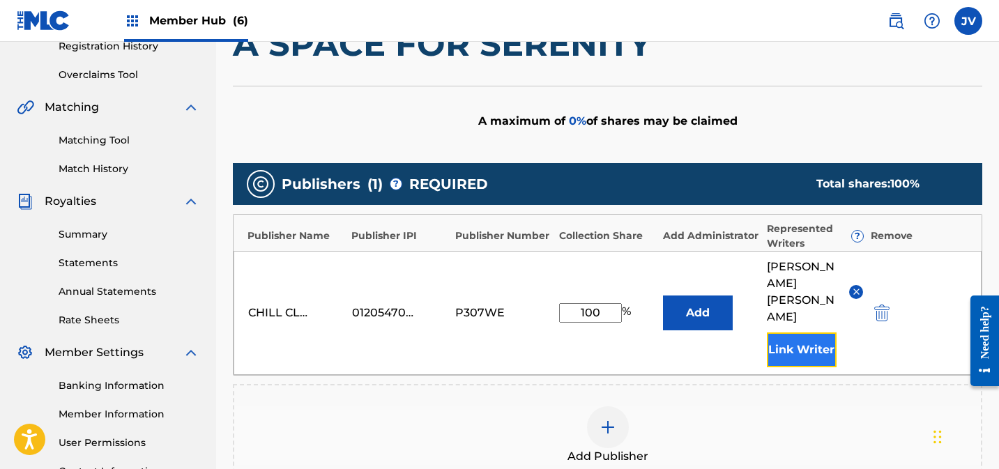
click at [819, 333] on button "Link Writer" at bounding box center [802, 350] width 70 height 35
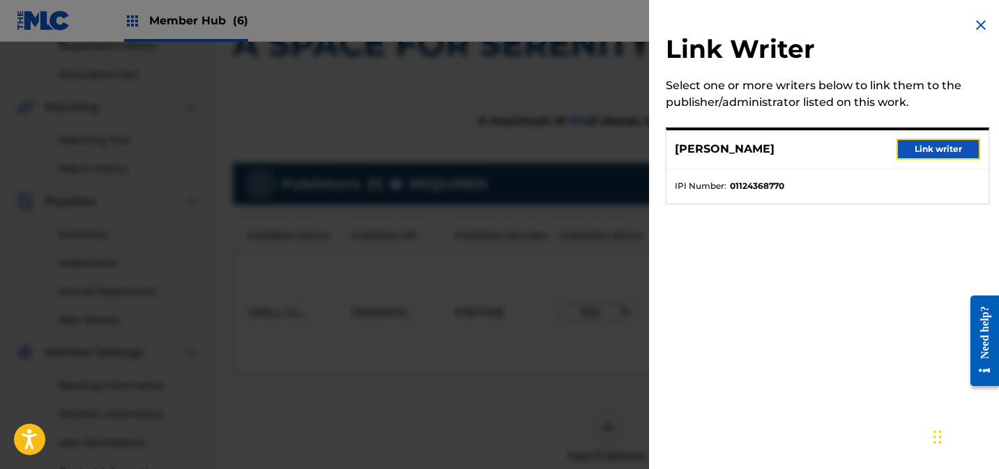
click at [925, 148] on button "Link writer" at bounding box center [939, 149] width 84 height 21
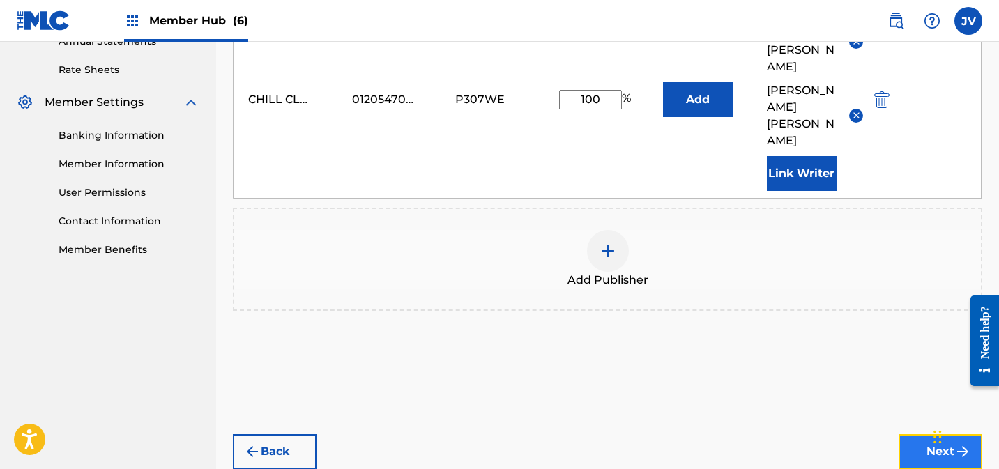
click at [934, 434] on button "Next" at bounding box center [941, 451] width 84 height 35
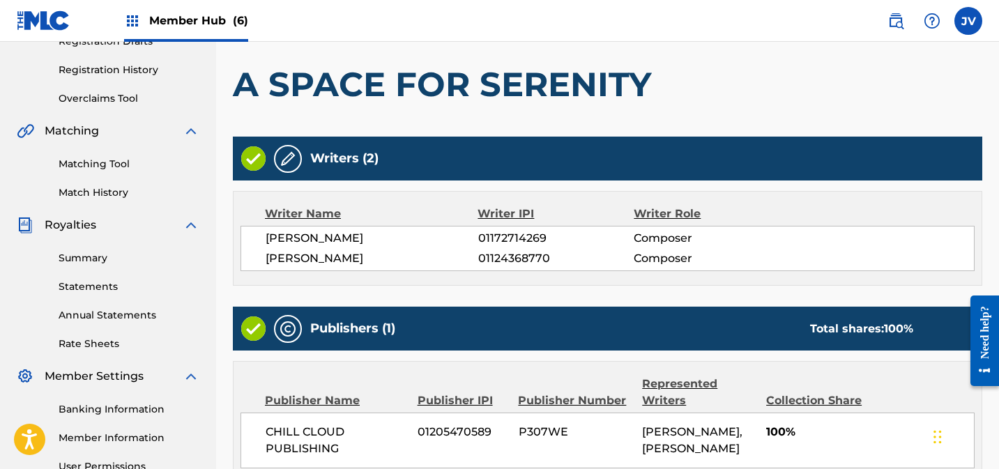
scroll to position [399, 0]
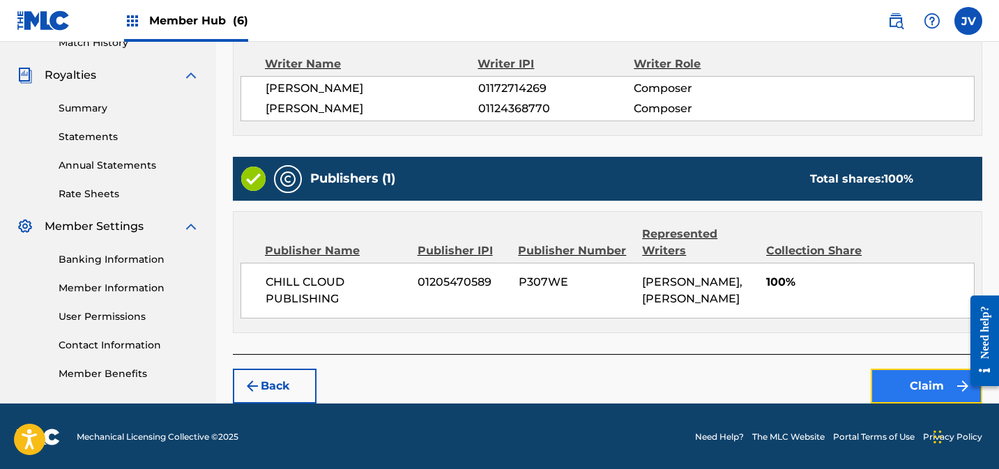
click at [923, 381] on button "Claim" at bounding box center [927, 386] width 112 height 35
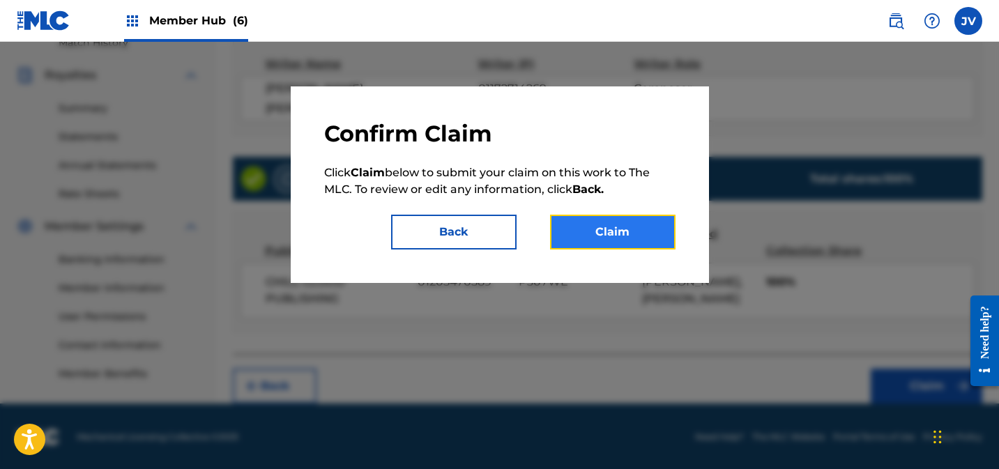
click at [586, 218] on button "Claim" at bounding box center [612, 232] width 125 height 35
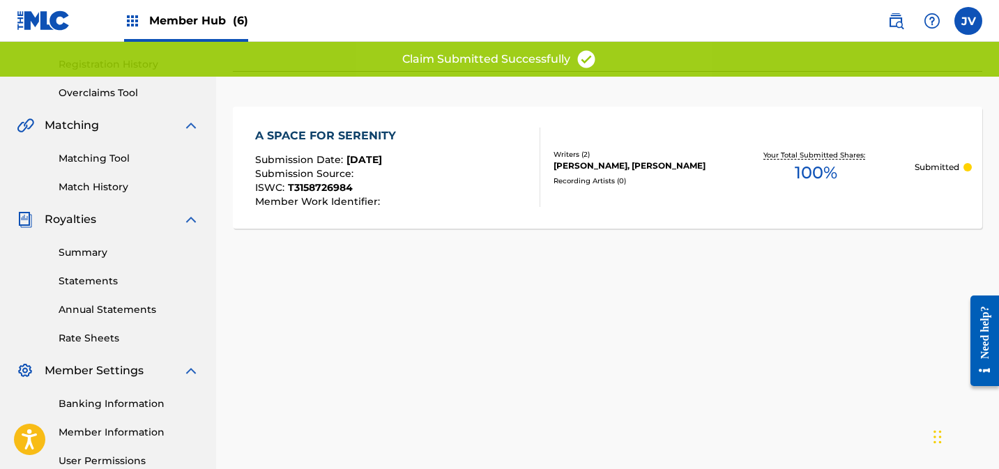
scroll to position [206, 0]
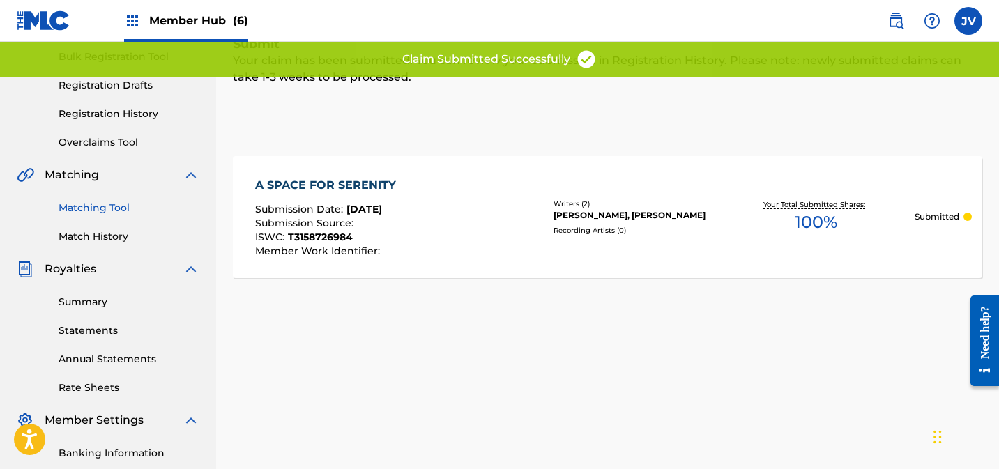
drag, startPoint x: 92, startPoint y: 205, endPoint x: 117, endPoint y: 206, distance: 25.1
click at [92, 205] on link "Matching Tool" at bounding box center [129, 208] width 141 height 15
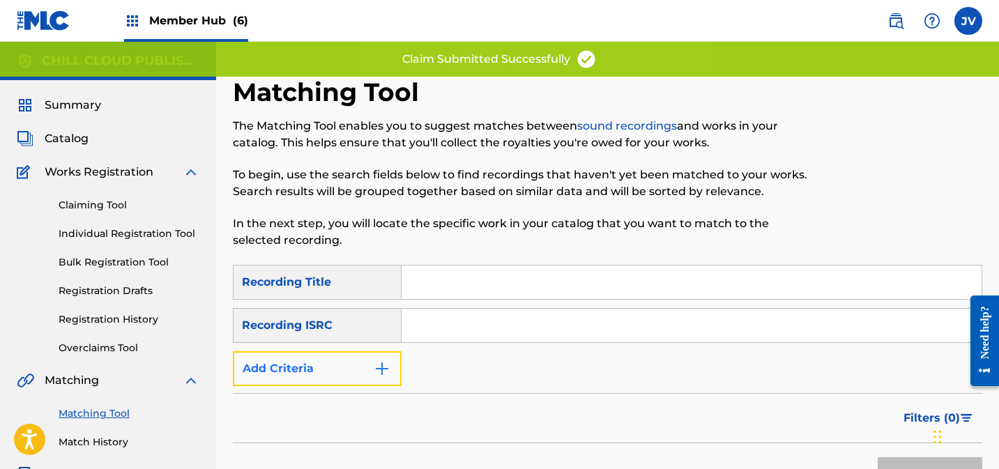
click at [309, 363] on button "Add Criteria" at bounding box center [317, 368] width 169 height 35
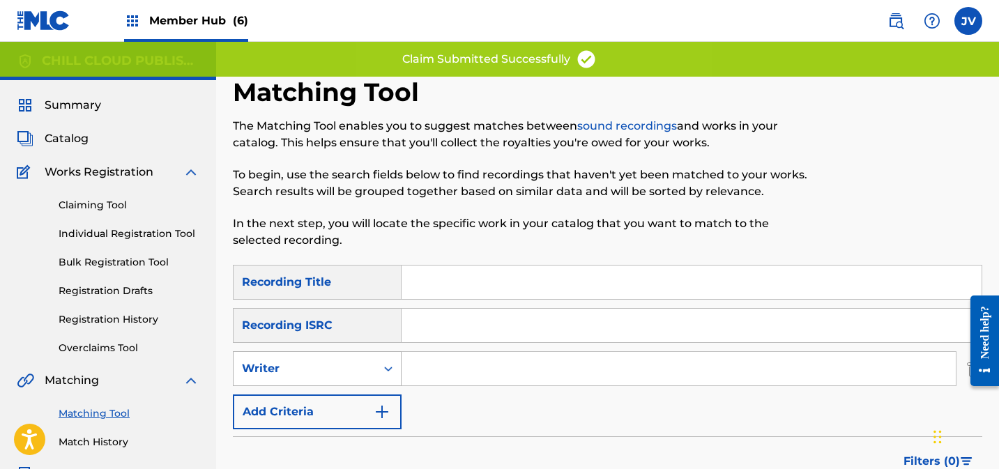
click at [328, 368] on div "Writer" at bounding box center [304, 368] width 125 height 17
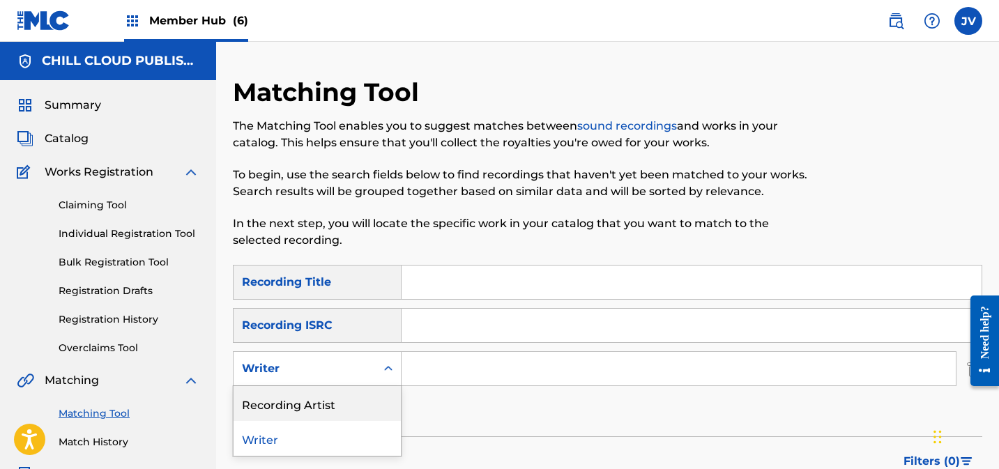
drag, startPoint x: 314, startPoint y: 398, endPoint x: 348, endPoint y: 394, distance: 34.4
click at [314, 398] on div "Recording Artist" at bounding box center [317, 403] width 167 height 35
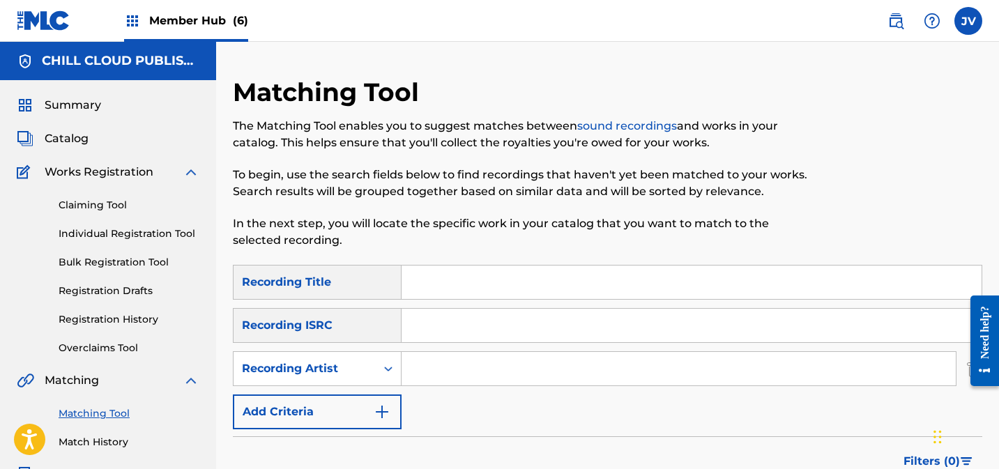
click at [480, 363] on input "Search Form" at bounding box center [679, 368] width 554 height 33
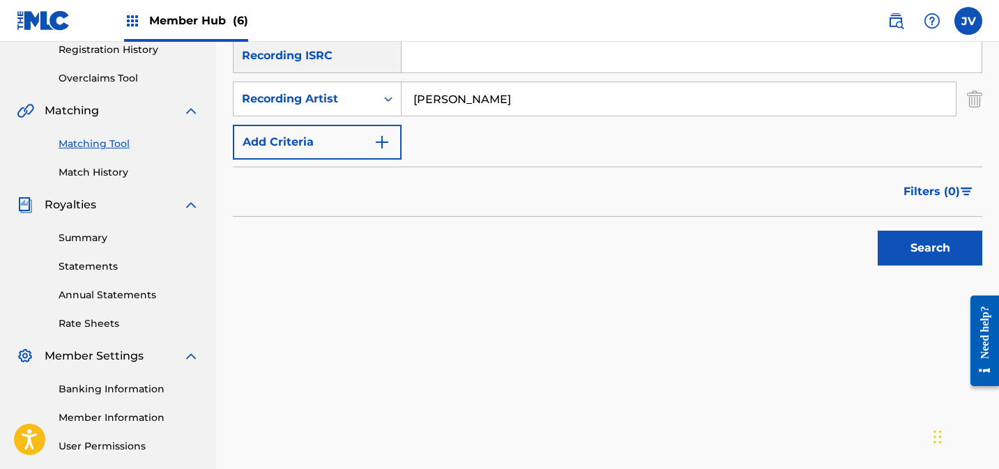
scroll to position [388, 0]
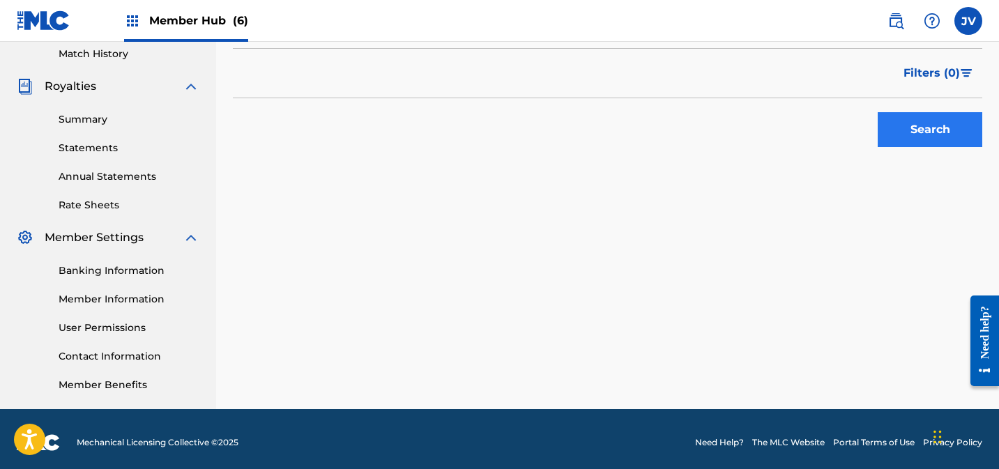
type input "[PERSON_NAME]"
drag, startPoint x: 939, startPoint y: 133, endPoint x: 880, endPoint y: 153, distance: 62.4
click at [939, 133] on button "Search" at bounding box center [930, 129] width 105 height 35
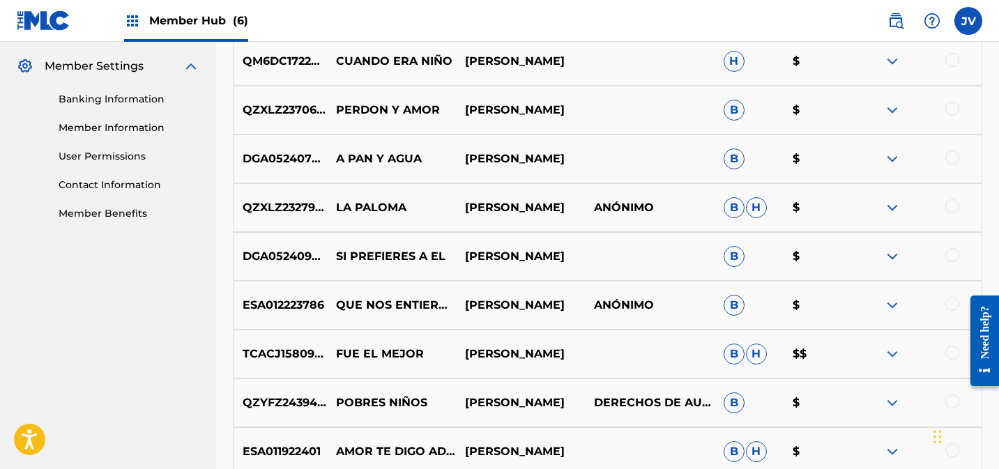
scroll to position [787, 0]
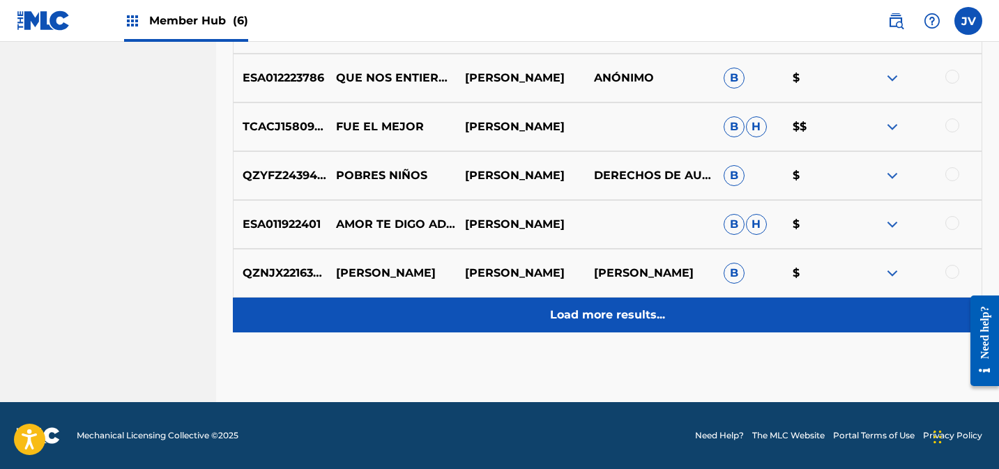
click at [632, 314] on p "Load more results..." at bounding box center [607, 315] width 115 height 17
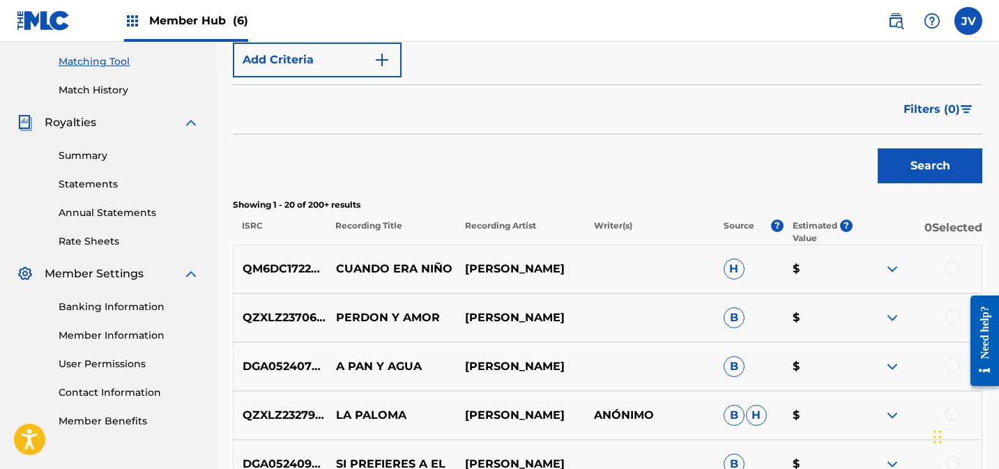
scroll to position [347, 0]
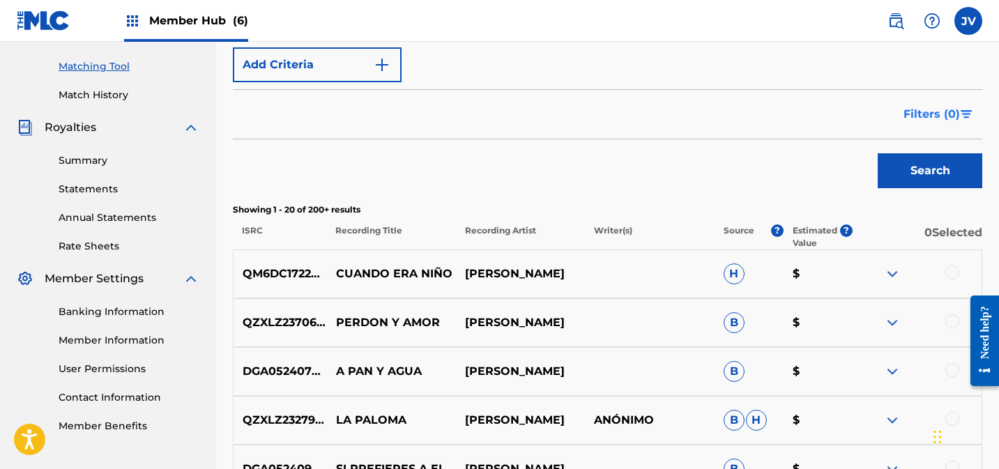
click at [943, 114] on span "Filters ( 0 )" at bounding box center [932, 114] width 56 height 17
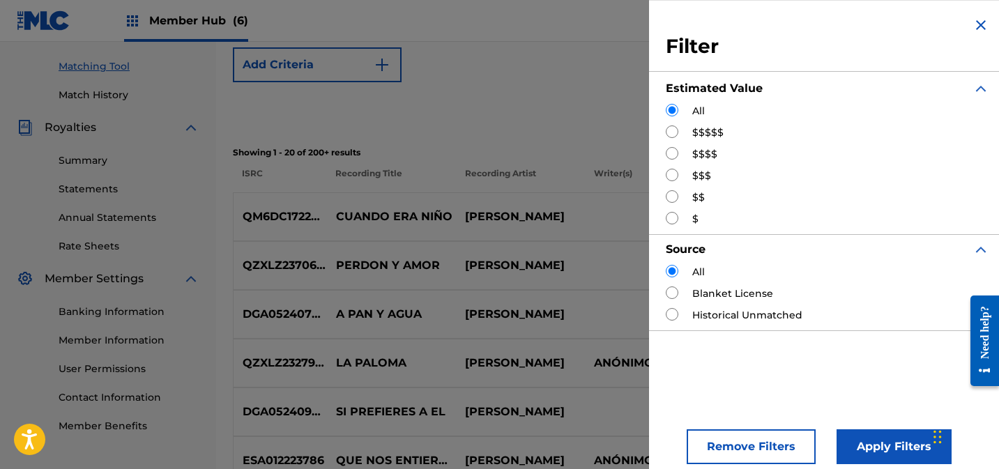
drag, startPoint x: 673, startPoint y: 129, endPoint x: 693, endPoint y: 142, distance: 24.2
click at [673, 129] on input "Search Form" at bounding box center [672, 131] width 13 height 13
radio input "true"
drag, startPoint x: 869, startPoint y: 445, endPoint x: 869, endPoint y: 433, distance: 11.9
click at [869, 444] on button "Apply Filters" at bounding box center [894, 446] width 115 height 35
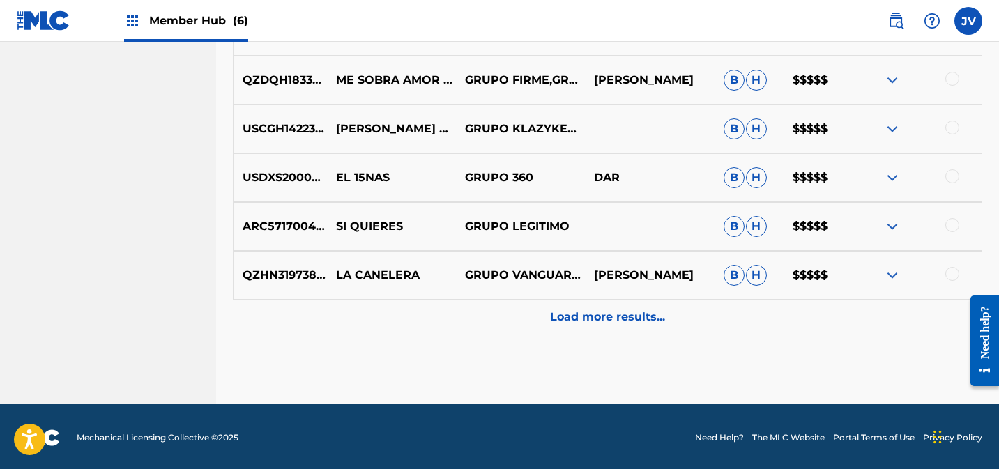
scroll to position [787, 0]
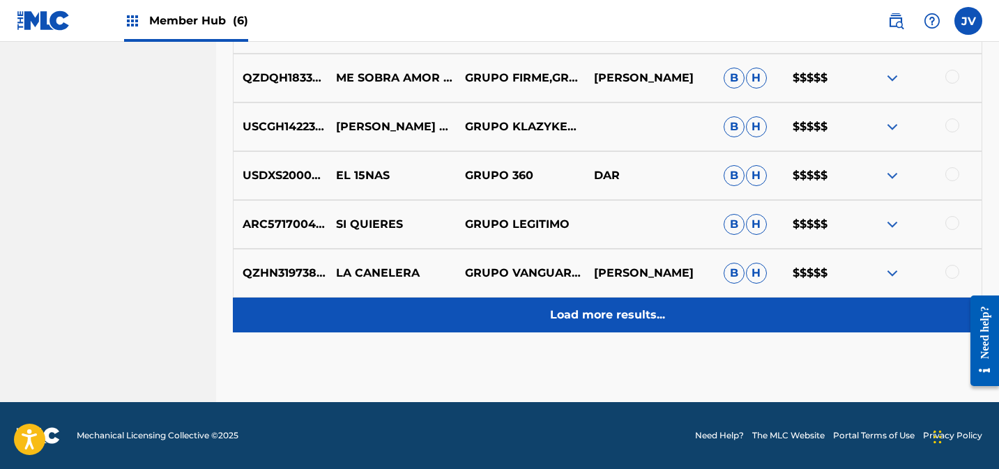
click at [627, 317] on p "Load more results..." at bounding box center [607, 315] width 115 height 17
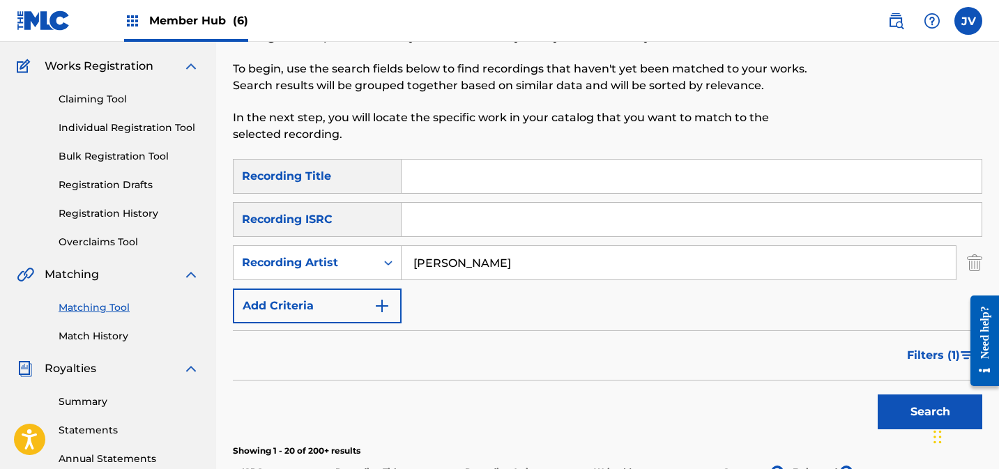
scroll to position [102, 0]
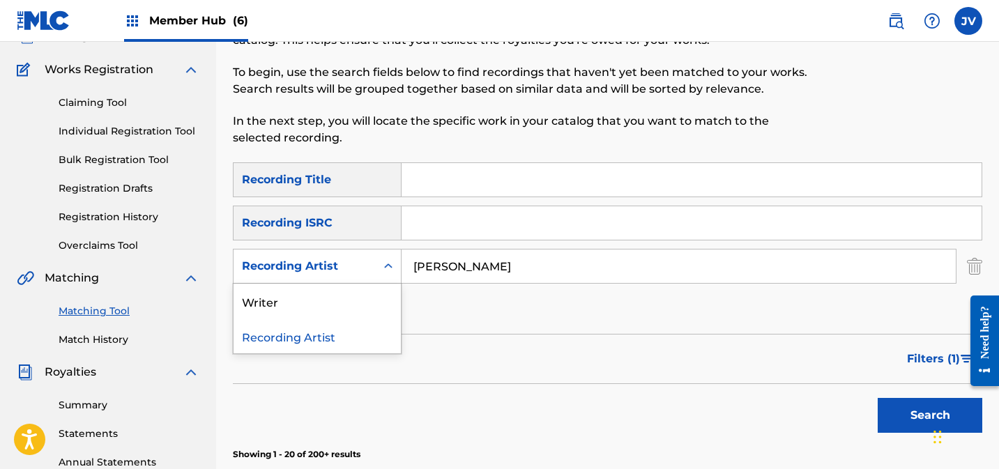
click at [294, 271] on div "Recording Artist" at bounding box center [304, 266] width 125 height 17
click at [300, 300] on div "Writer" at bounding box center [317, 301] width 167 height 35
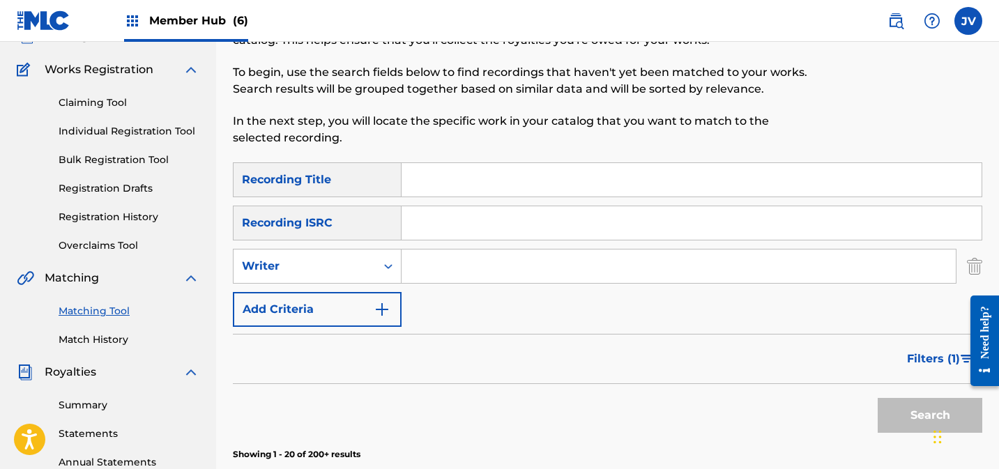
click at [477, 269] on input "Search Form" at bounding box center [679, 266] width 554 height 33
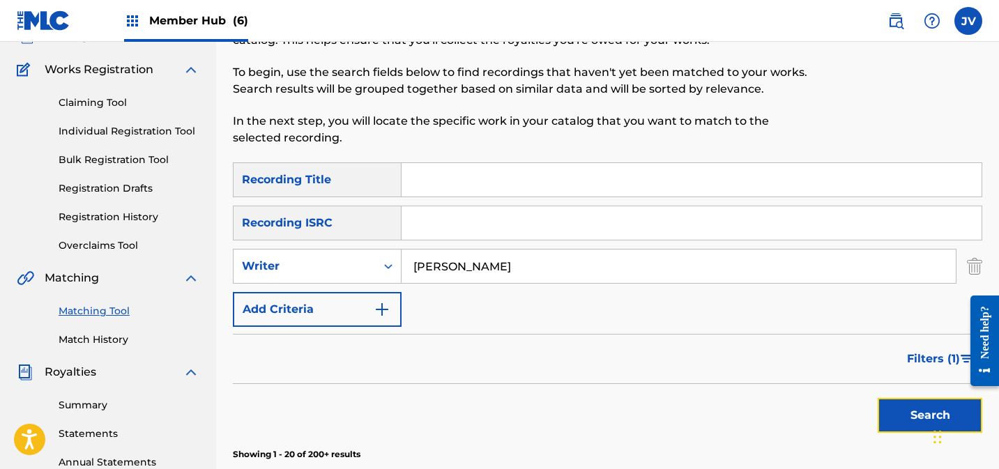
drag, startPoint x: 904, startPoint y: 409, endPoint x: 816, endPoint y: 393, distance: 89.3
click at [904, 409] on button "Search" at bounding box center [930, 415] width 105 height 35
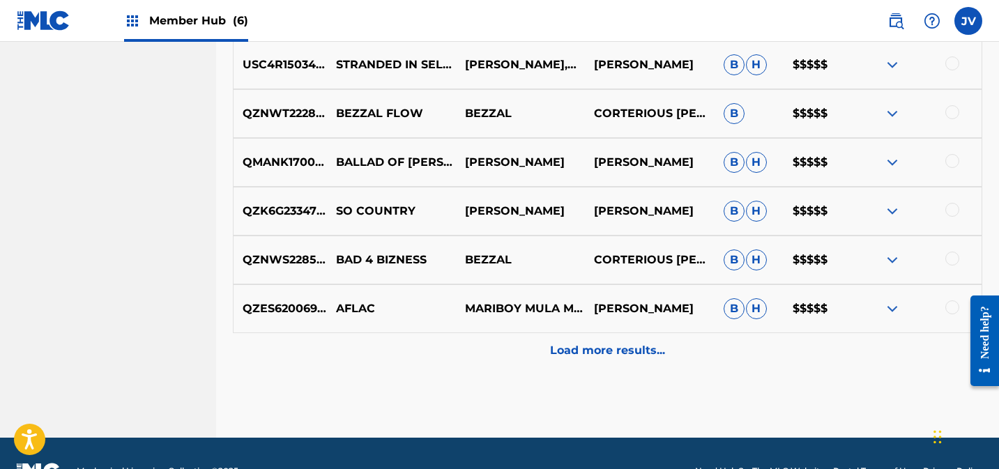
scroll to position [787, 0]
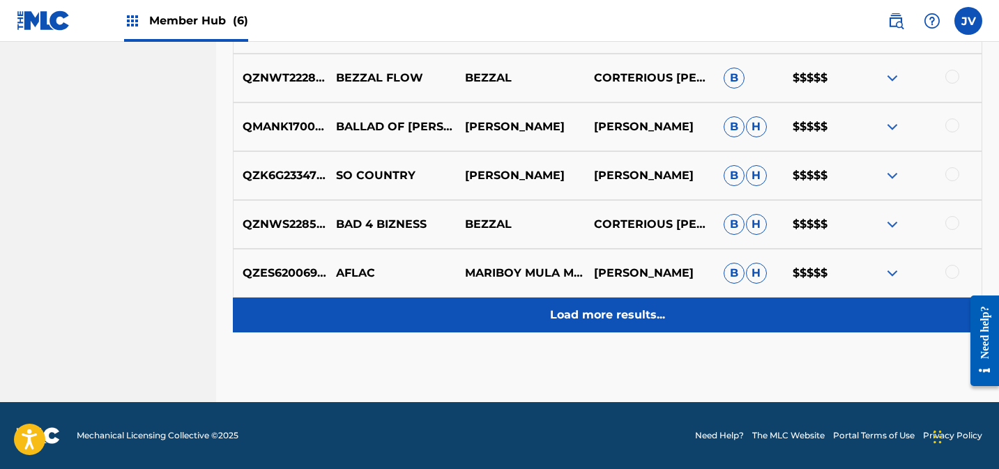
click at [631, 319] on p "Load more results..." at bounding box center [607, 315] width 115 height 17
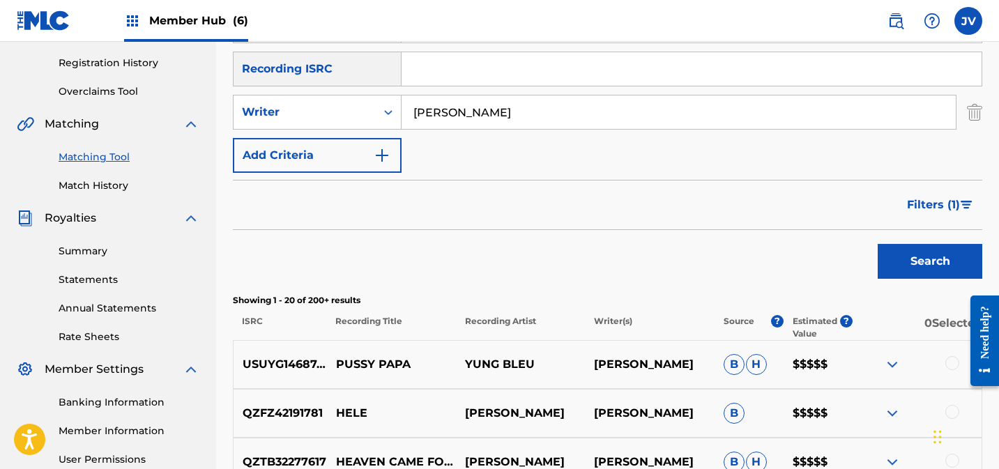
scroll to position [303, 0]
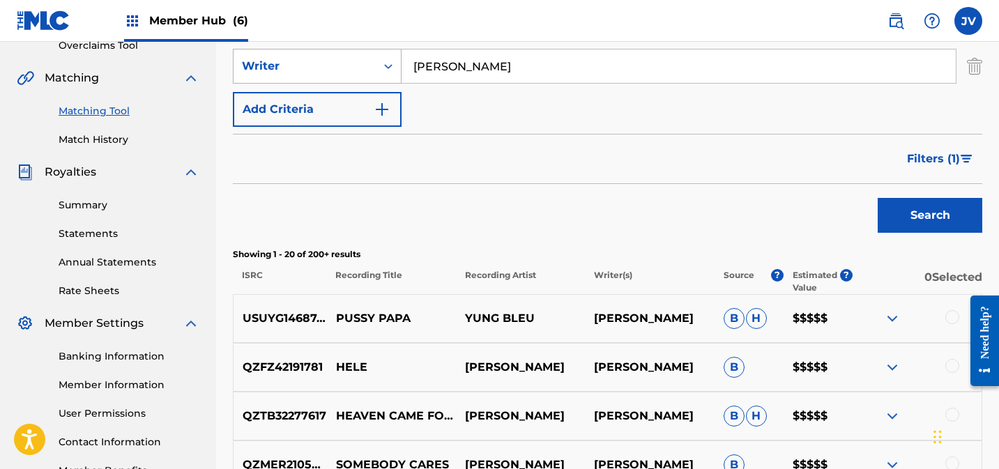
drag, startPoint x: 495, startPoint y: 69, endPoint x: 360, endPoint y: 65, distance: 135.3
click at [360, 65] on div "SearchWithCriteria922e9fa8-81ca-4599-925e-61a27361b38e Writer [PERSON_NAME]" at bounding box center [607, 66] width 749 height 35
type input "jove ree"
click at [922, 222] on button "Search" at bounding box center [930, 215] width 105 height 35
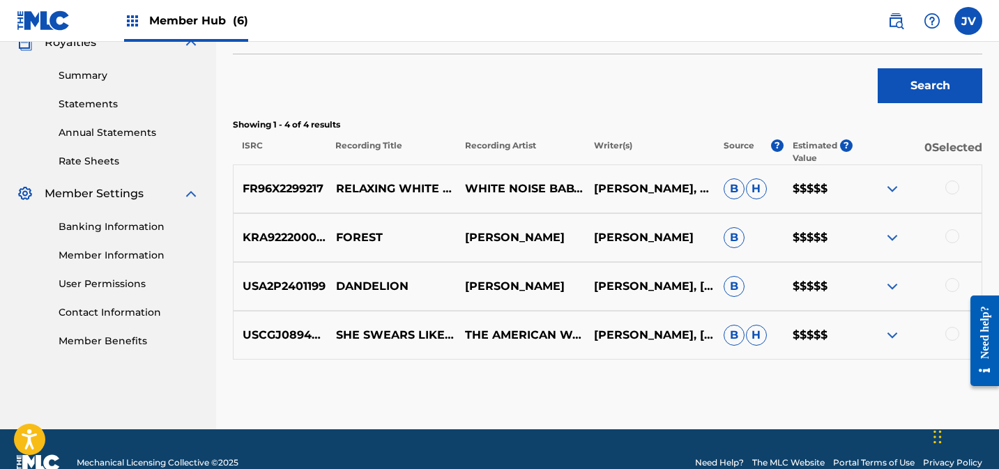
scroll to position [434, 0]
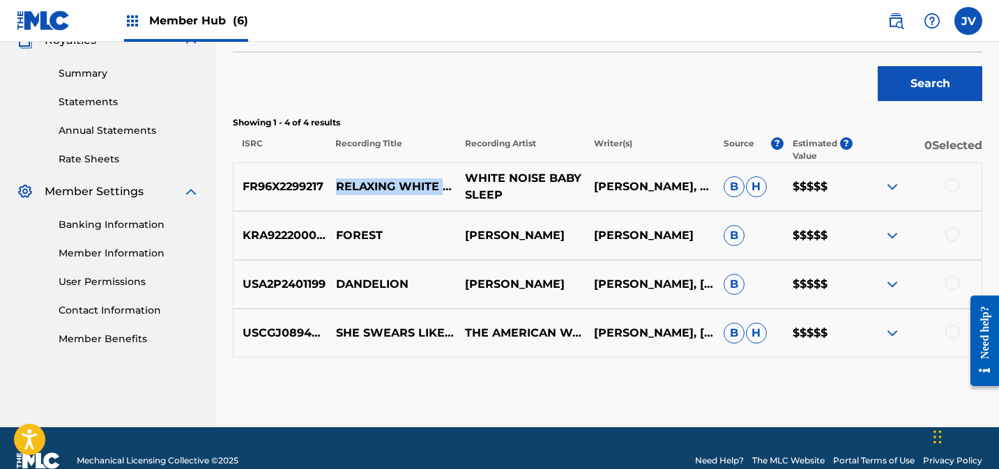
drag, startPoint x: 387, startPoint y: 178, endPoint x: 461, endPoint y: 192, distance: 75.1
click at [449, 195] on p "RELAXING WHITE NOISE FOR ALL NIGHT PEACE, PT. 8" at bounding box center [391, 186] width 129 height 17
copy p "RELAXING WHITE NOISE FOR ALL NIGHT PEACE, PT. 8"
click at [952, 185] on div at bounding box center [952, 185] width 14 height 14
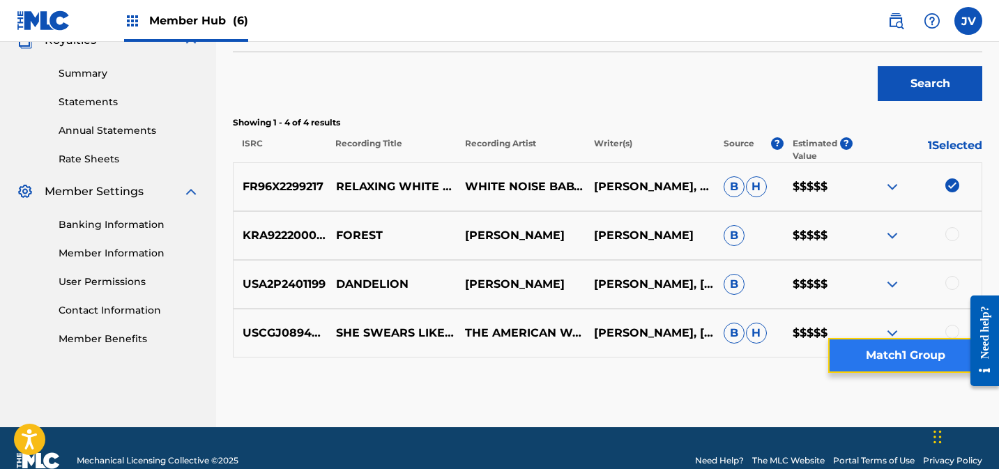
click at [886, 347] on button "Match 1 Group" at bounding box center [905, 355] width 154 height 35
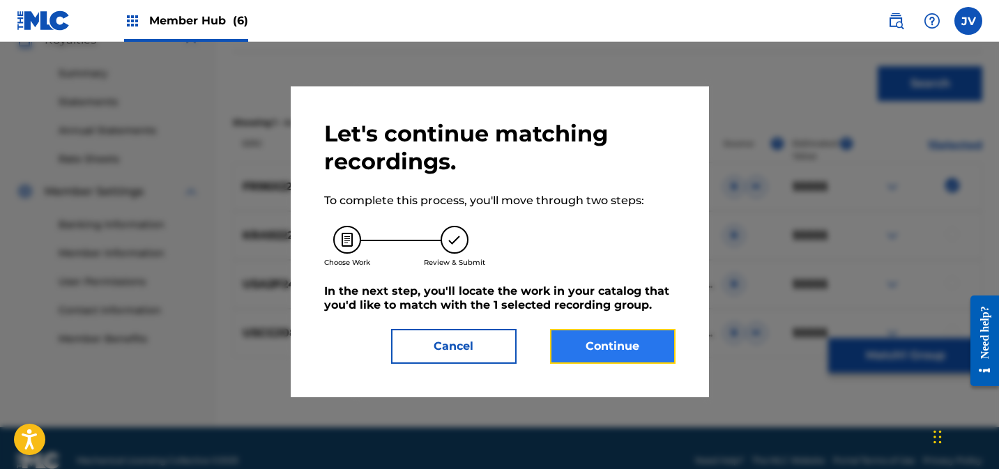
click at [604, 341] on button "Continue" at bounding box center [612, 346] width 125 height 35
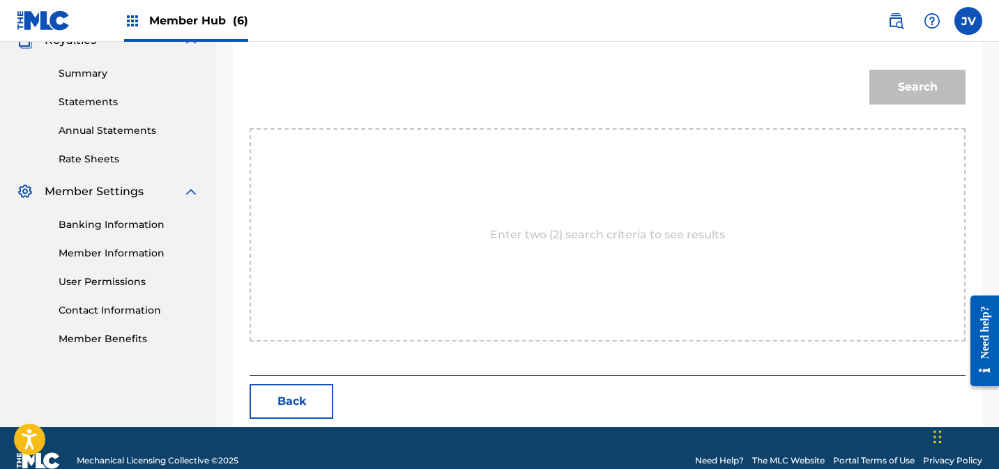
scroll to position [85, 0]
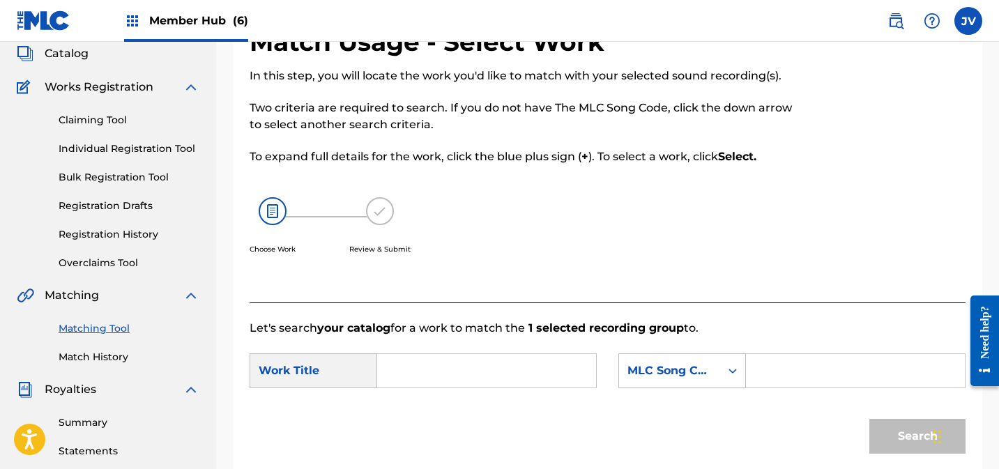
click at [414, 362] on input "Search Form" at bounding box center [486, 370] width 195 height 33
paste input "RELAXING WHITE NOISE FOR ALL NIGHT PEACE, PT. 8"
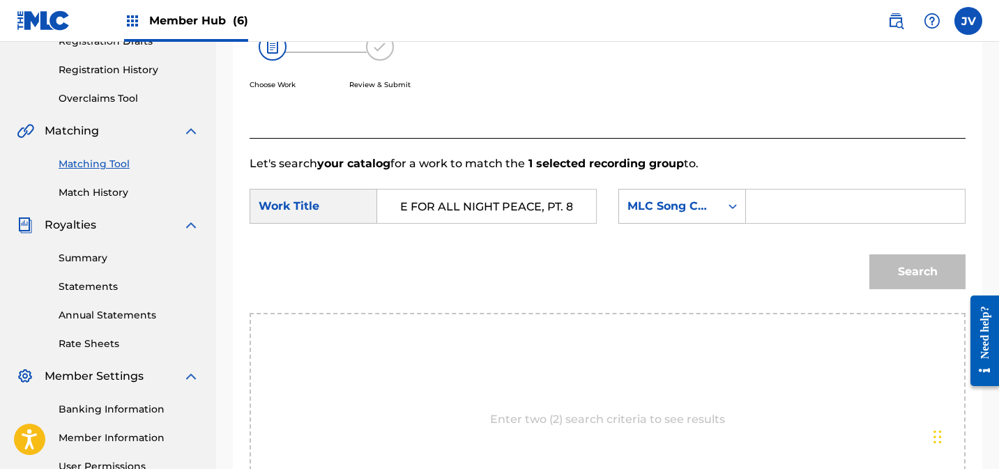
scroll to position [0, 0]
drag, startPoint x: 433, startPoint y: 201, endPoint x: 360, endPoint y: 203, distance: 73.2
click at [360, 203] on div "SearchWithCriteria5ce7647b-cdb6-4bab-ac70-63bffa17e64d Work Title RELAXING WHIT…" at bounding box center [423, 206] width 347 height 35
click at [527, 213] on input "RELAXING WHITE NOISE FOR ALL NIGHT PEACE, PT. 8" at bounding box center [486, 206] width 195 height 33
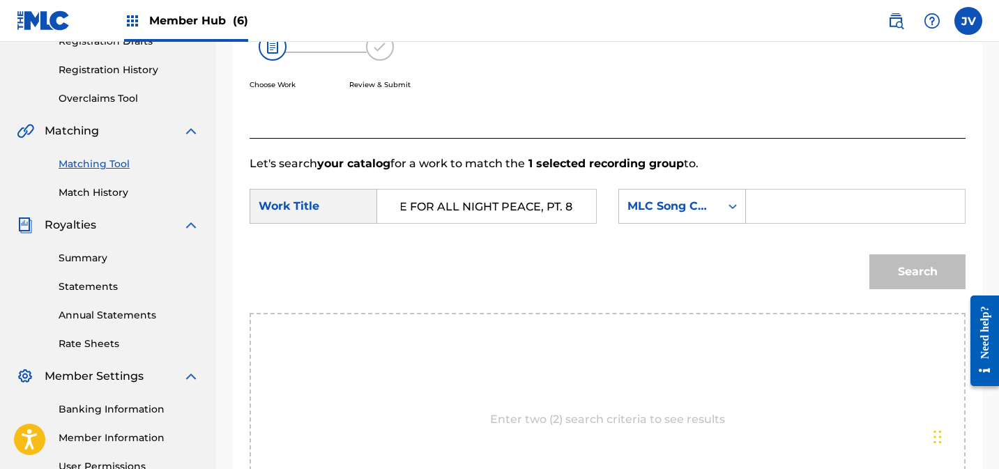
drag, startPoint x: 514, startPoint y: 209, endPoint x: 587, endPoint y: 213, distance: 73.3
click at [587, 213] on div "RELAXING WHITE NOISE FOR ALL NIGHT PEACE, PT. 8" at bounding box center [487, 206] width 220 height 35
click at [540, 207] on input "RELAXING WHITE NOISE FOR ALL NIGHT PEACE, PT. 8" at bounding box center [486, 206] width 195 height 33
drag, startPoint x: 540, startPoint y: 207, endPoint x: 597, endPoint y: 211, distance: 58.0
click at [597, 211] on div "SearchWithCriteria5ce7647b-cdb6-4bab-ac70-63bffa17e64d Work Title RELAXING WHIT…" at bounding box center [608, 210] width 716 height 43
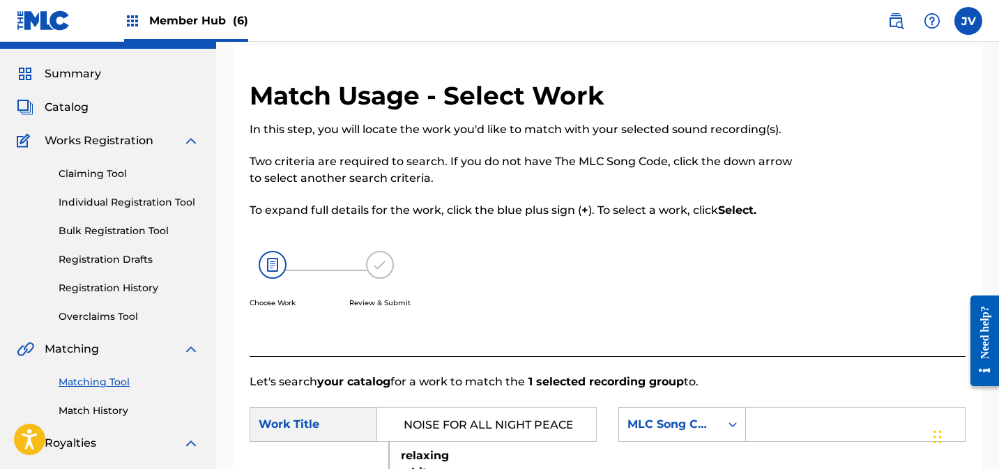
scroll to position [27, 0]
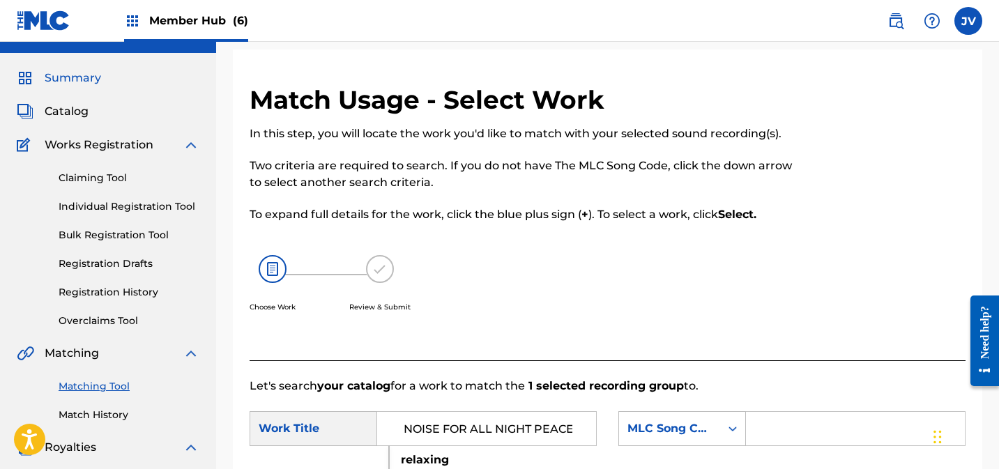
type input "RELAXING WHITE NOISE FOR ALL NIGHT PEACE"
click at [63, 74] on span "Summary" at bounding box center [73, 78] width 56 height 17
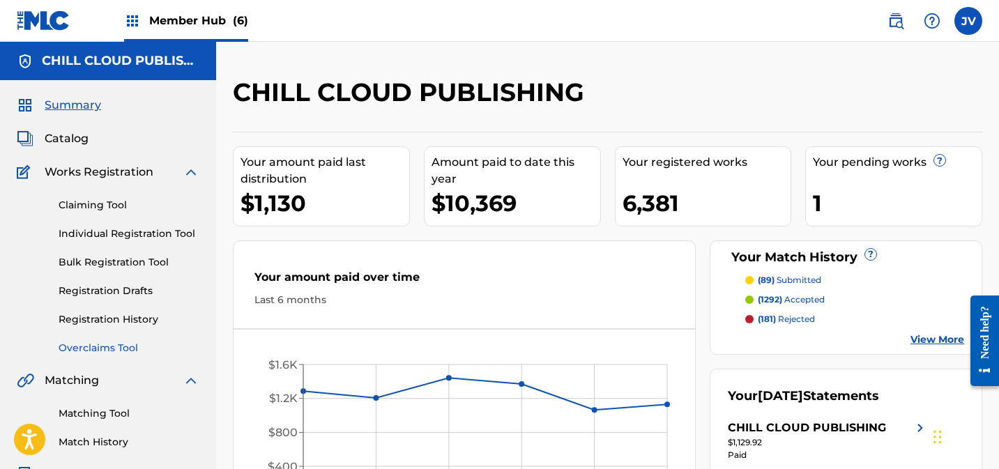
click at [119, 346] on link "Overclaims Tool" at bounding box center [129, 348] width 141 height 15
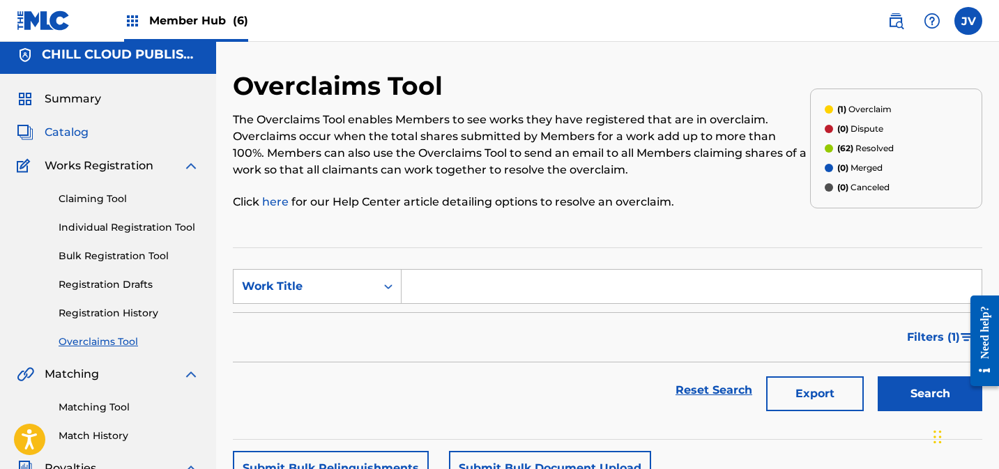
scroll to position [8, 0]
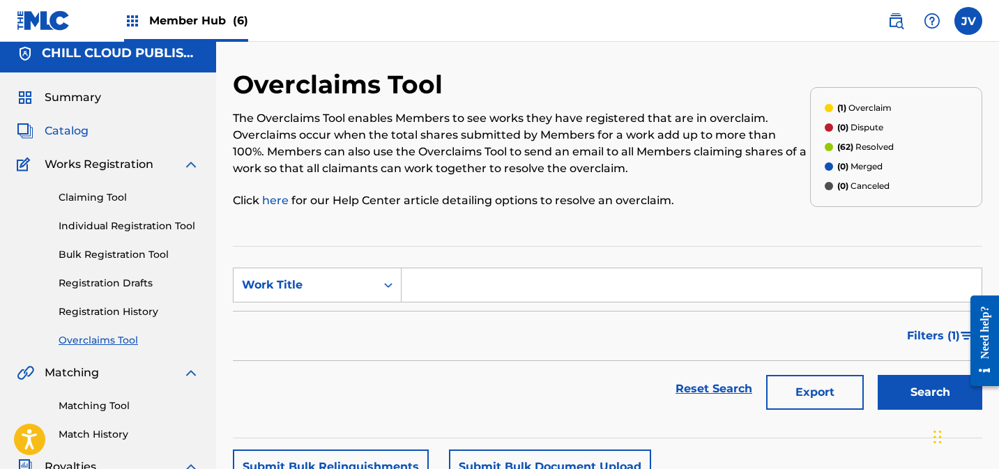
click at [59, 131] on span "Catalog" at bounding box center [67, 131] width 44 height 17
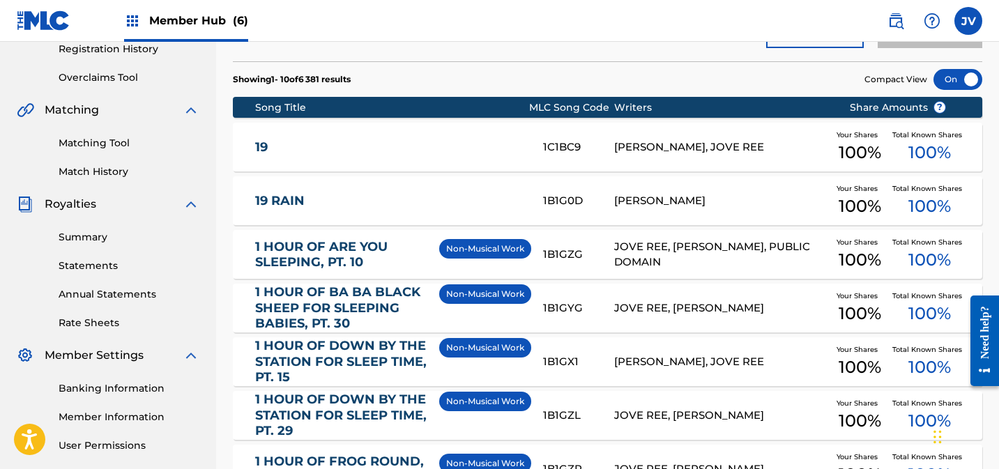
scroll to position [609, 0]
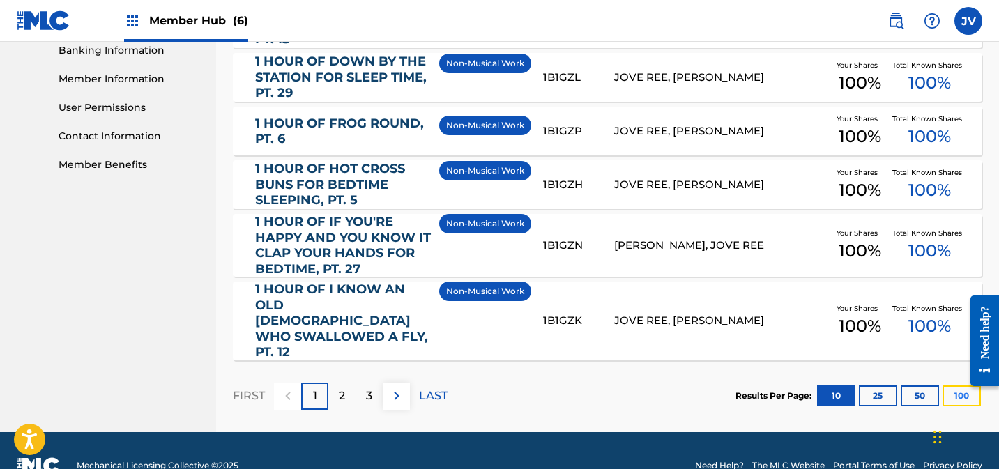
click at [955, 386] on button "100" at bounding box center [962, 396] width 38 height 21
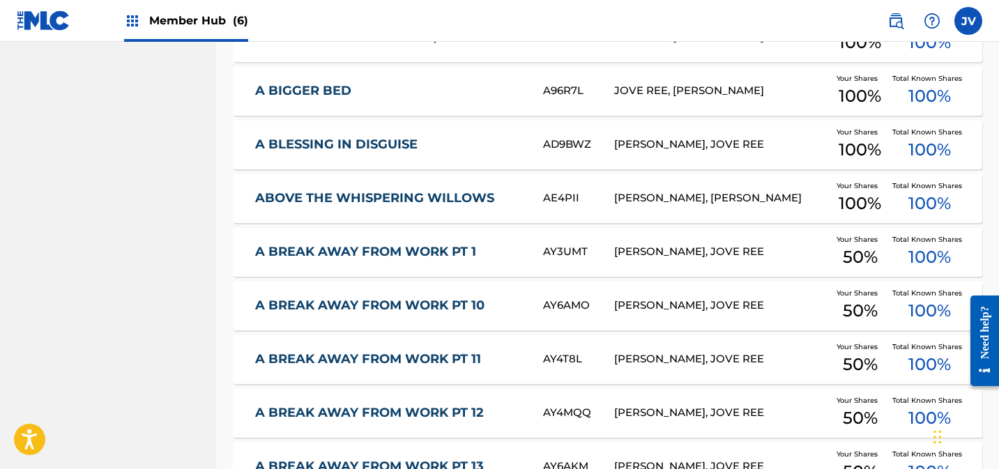
scroll to position [2773, 0]
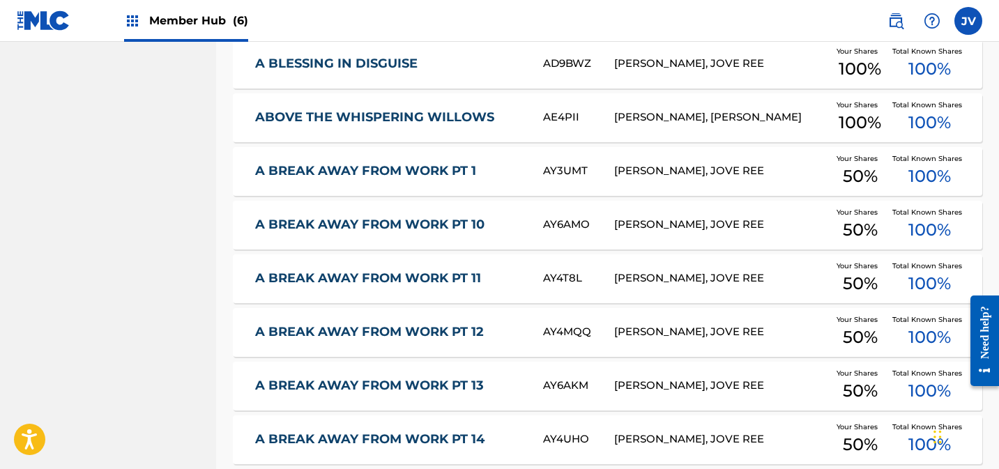
click at [448, 217] on link "A BREAK AWAY FROM WORK PT 10" at bounding box center [389, 225] width 269 height 16
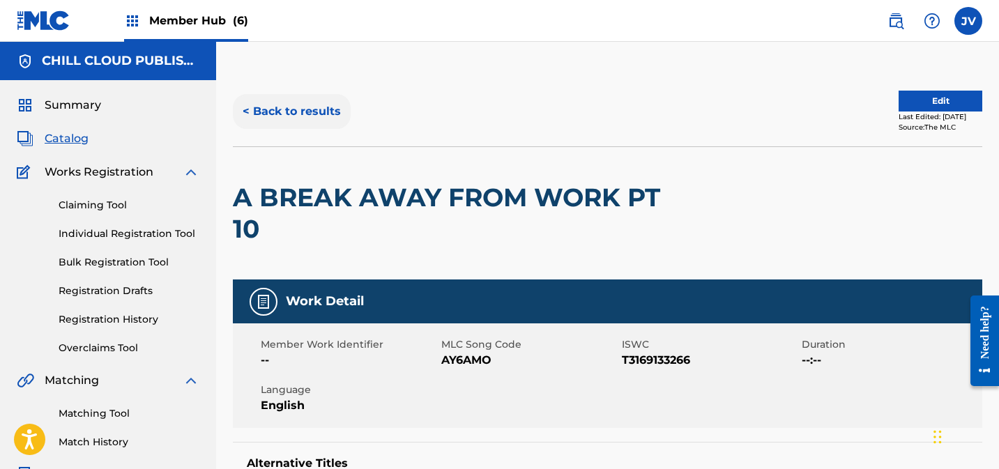
click at [299, 110] on button "< Back to results" at bounding box center [292, 111] width 118 height 35
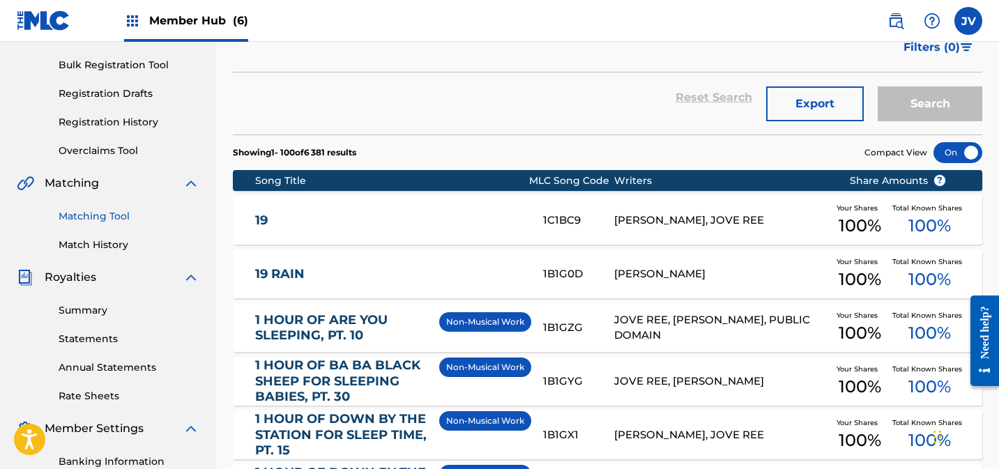
scroll to position [223, 0]
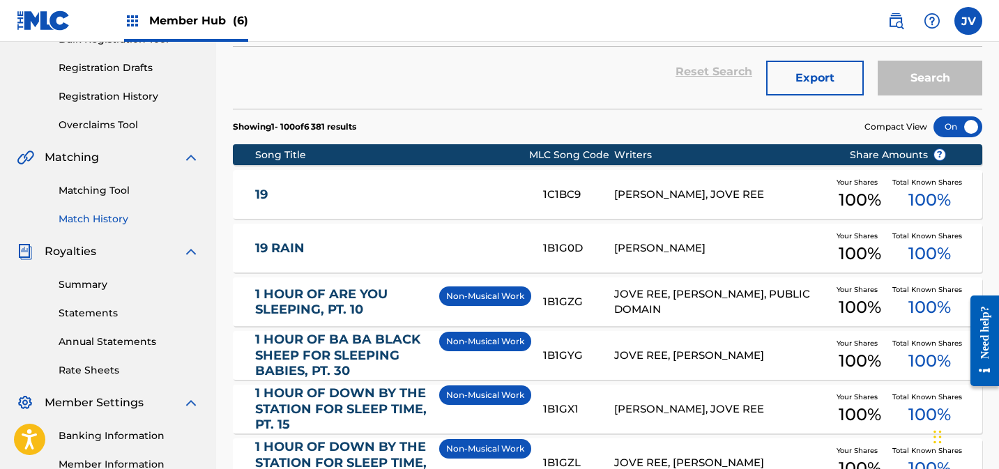
click at [114, 219] on link "Match History" at bounding box center [129, 219] width 141 height 15
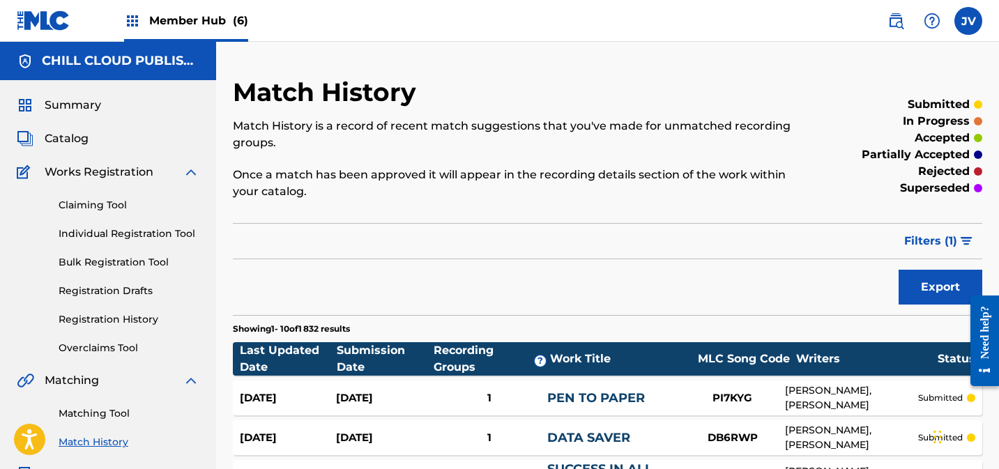
click at [182, 16] on span "Member Hub (6)" at bounding box center [198, 21] width 99 height 16
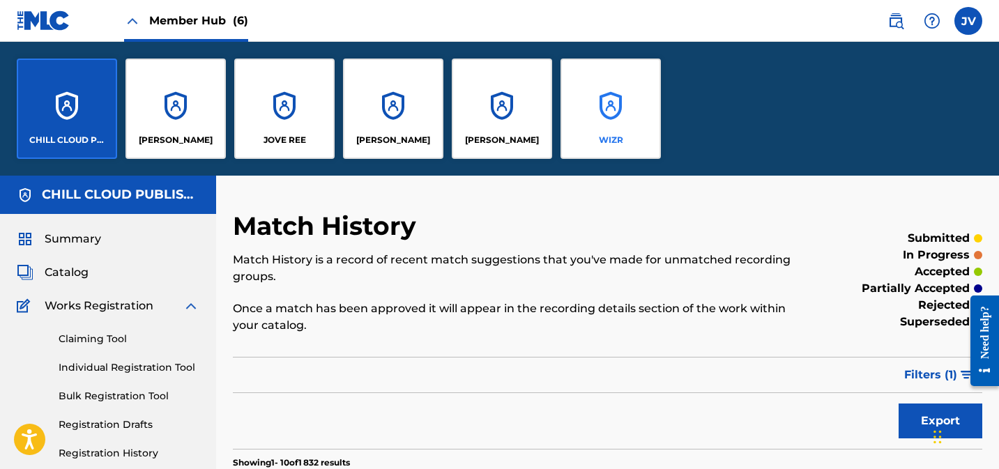
click at [623, 100] on div "WIZR" at bounding box center [611, 109] width 100 height 100
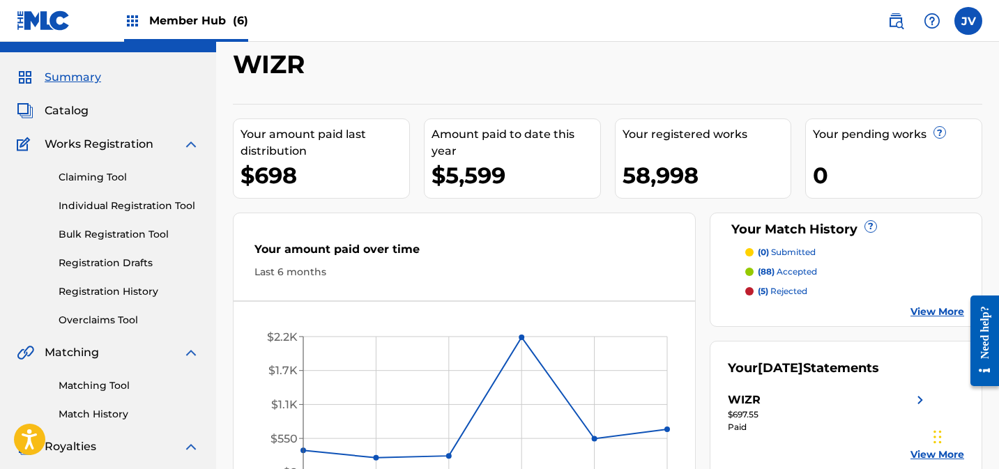
scroll to position [26, 0]
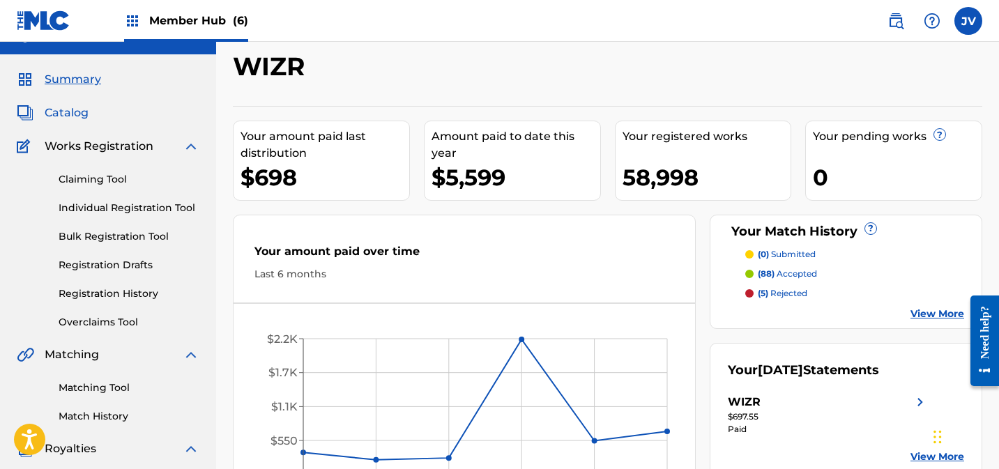
click at [77, 118] on span "Catalog" at bounding box center [67, 113] width 44 height 17
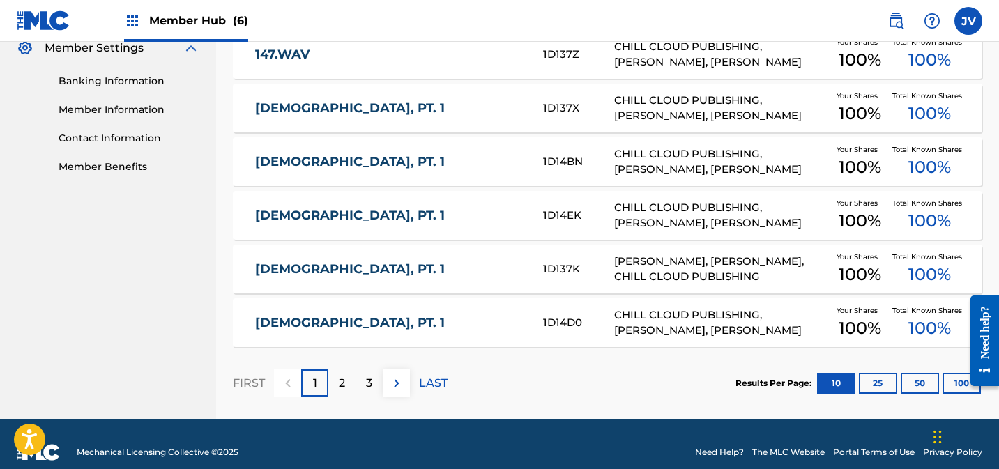
scroll to position [595, 0]
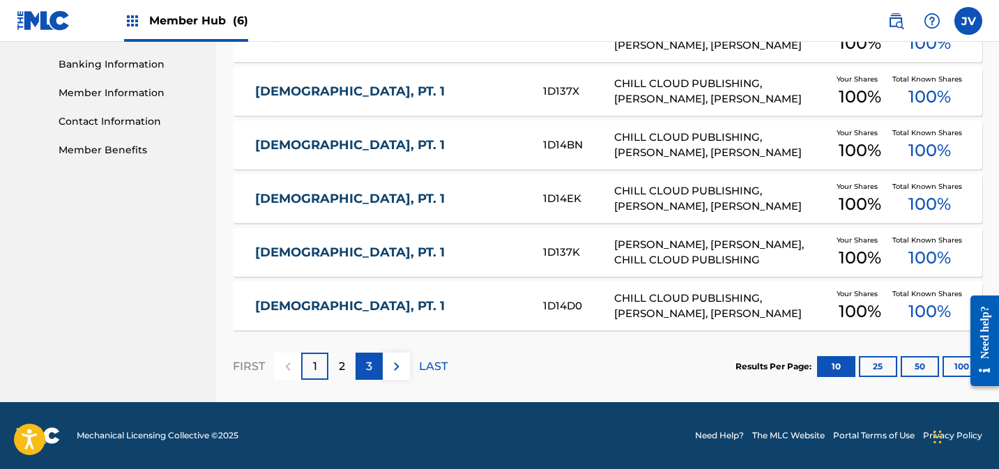
click at [372, 369] on p "3" at bounding box center [369, 366] width 6 height 17
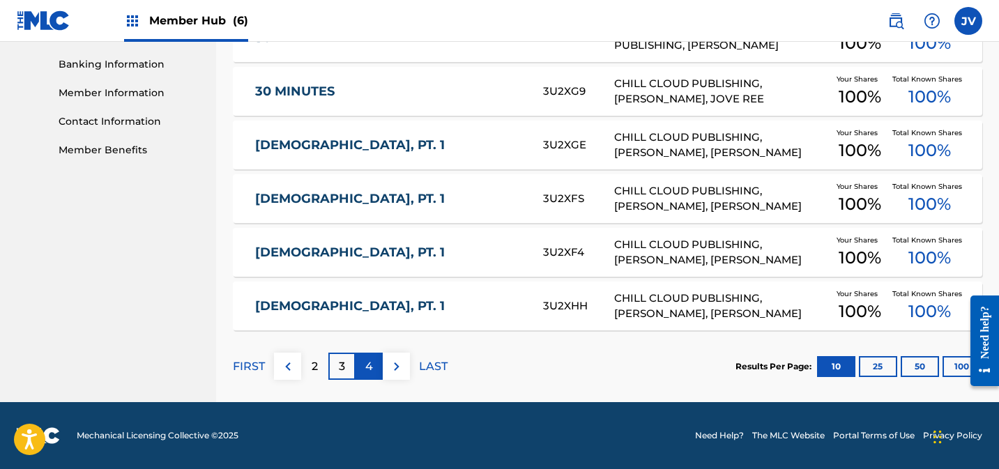
click at [373, 372] on div "4" at bounding box center [369, 366] width 27 height 27
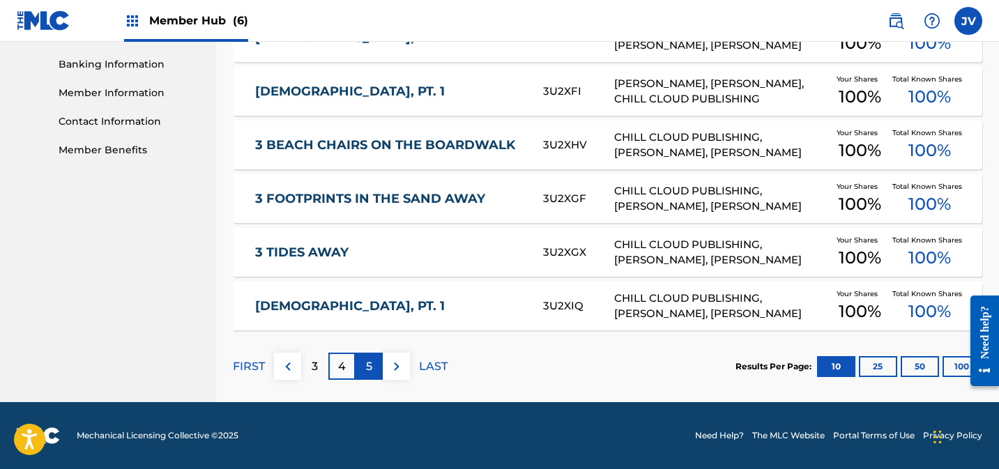
click at [363, 364] on div "5" at bounding box center [369, 366] width 27 height 27
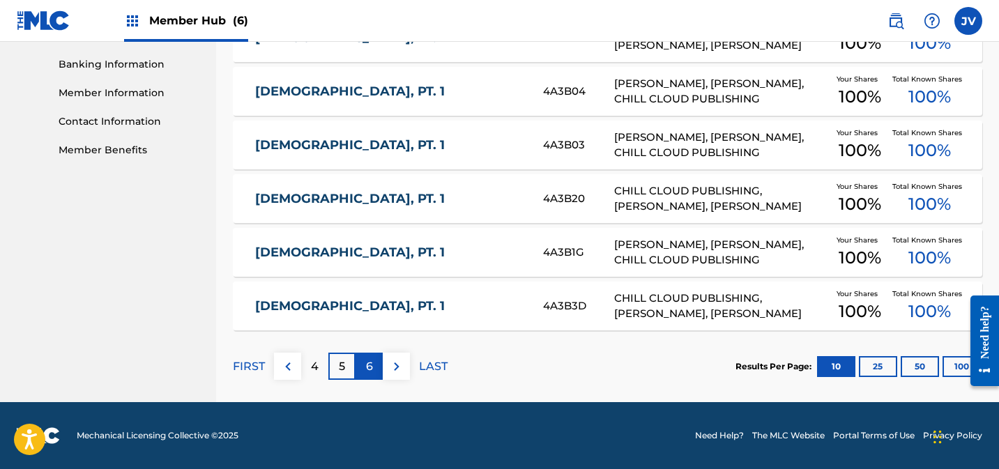
click at [367, 365] on p "6" at bounding box center [369, 366] width 7 height 17
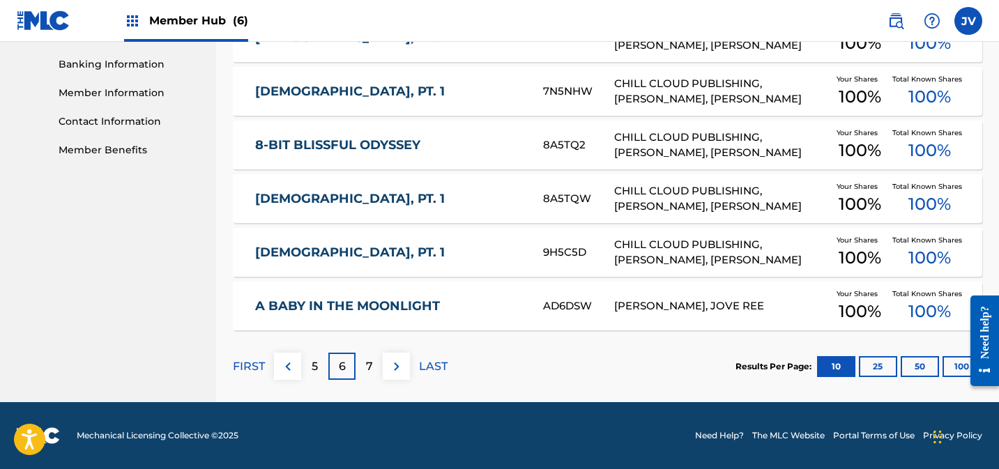
click at [340, 253] on link "[DEMOGRAPHIC_DATA], PT. 1" at bounding box center [389, 253] width 269 height 16
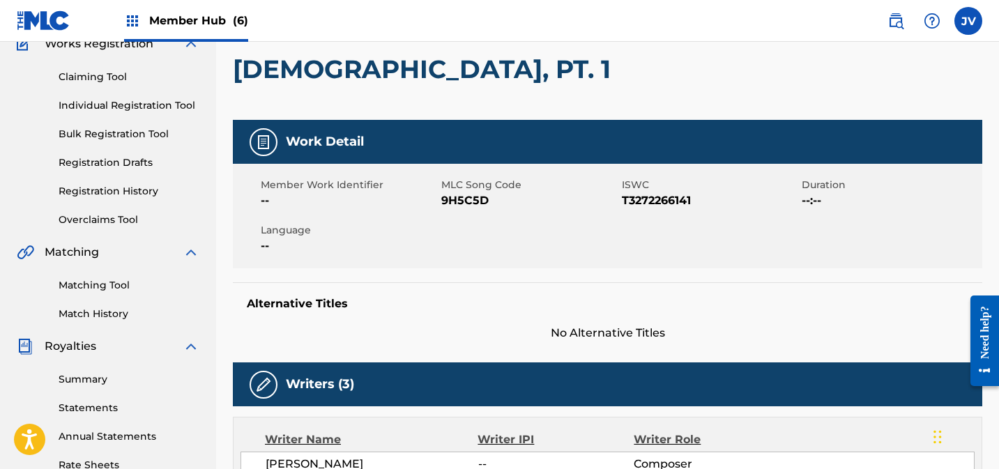
scroll to position [126, 0]
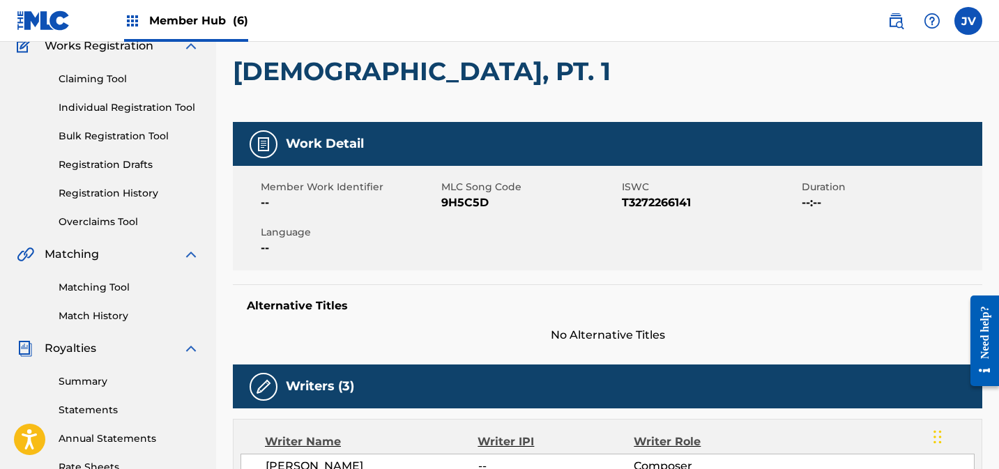
click at [623, 204] on span "T3272266141" at bounding box center [710, 203] width 177 height 17
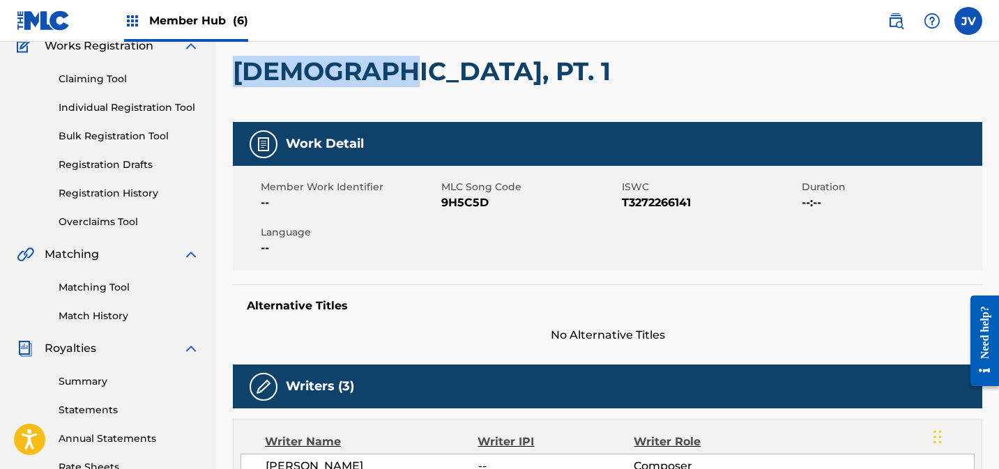
drag, startPoint x: 237, startPoint y: 75, endPoint x: 413, endPoint y: 95, distance: 176.9
click at [382, 75] on h2 "[DEMOGRAPHIC_DATA], PT. 1" at bounding box center [425, 71] width 385 height 31
copy h2 "[DEMOGRAPHIC_DATA]"
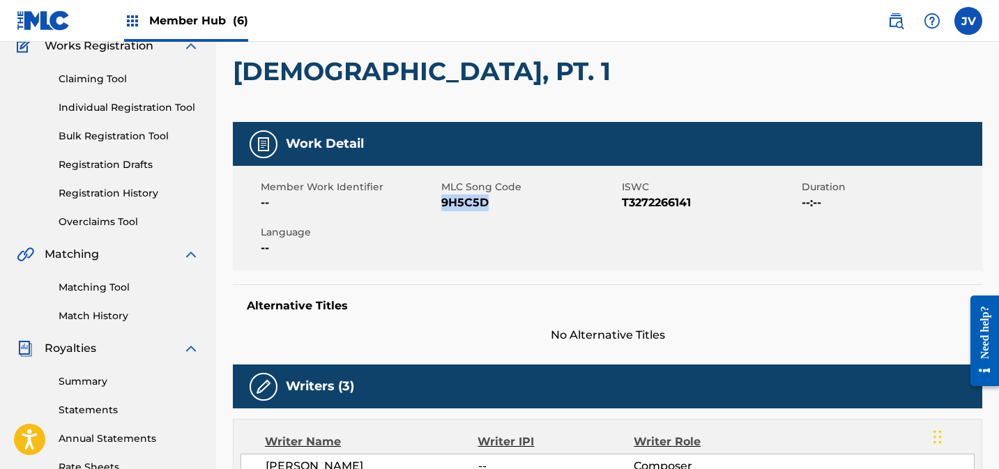
drag, startPoint x: 443, startPoint y: 201, endPoint x: 508, endPoint y: 201, distance: 64.1
click at [494, 203] on span "9H5C5D" at bounding box center [529, 203] width 177 height 17
copy span "9H5C5D"
drag, startPoint x: 623, startPoint y: 202, endPoint x: 700, endPoint y: 207, distance: 77.5
click at [699, 206] on span "T3272266141" at bounding box center [710, 203] width 177 height 17
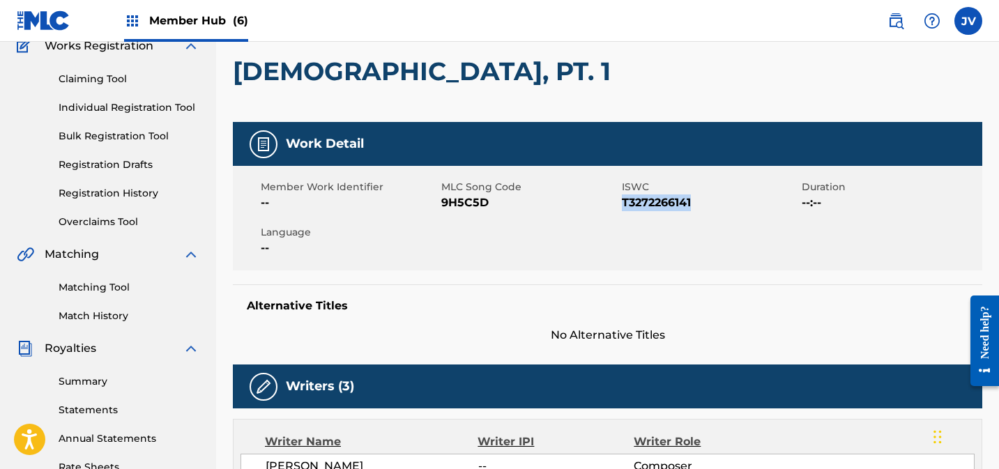
copy span "T3272266141"
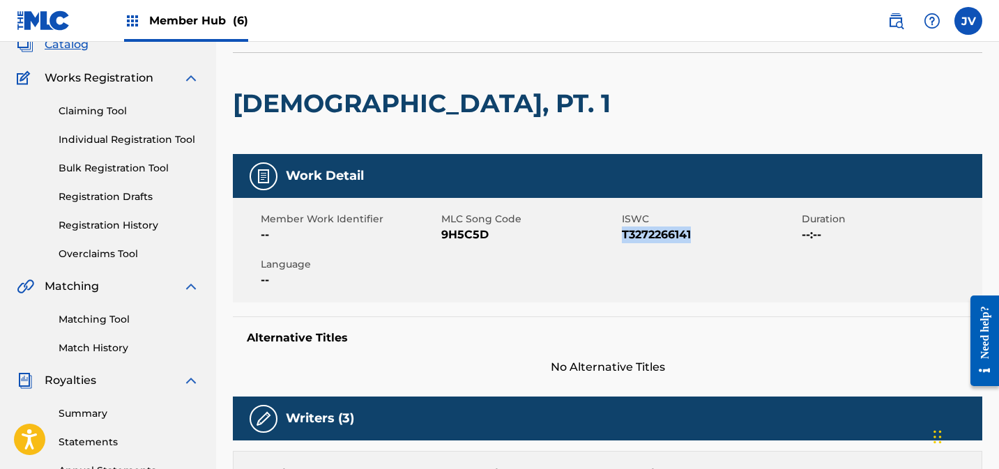
scroll to position [0, 0]
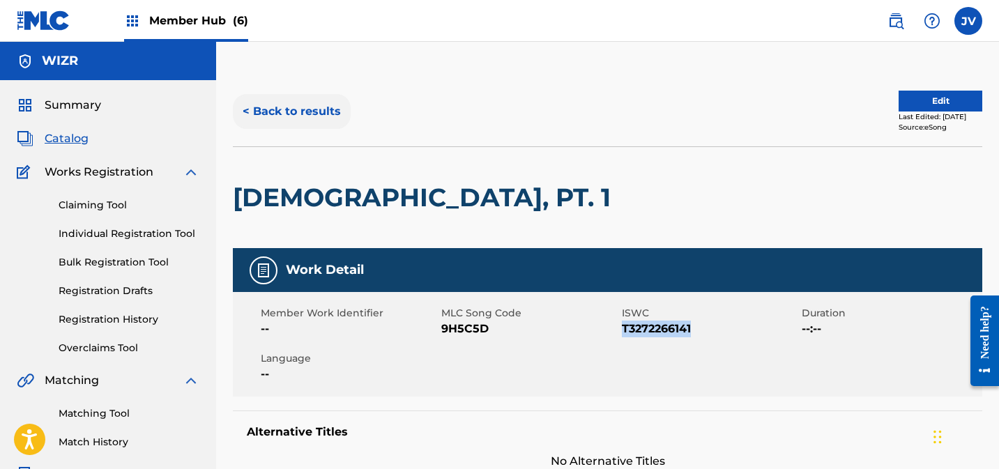
click at [307, 114] on button "< Back to results" at bounding box center [292, 111] width 118 height 35
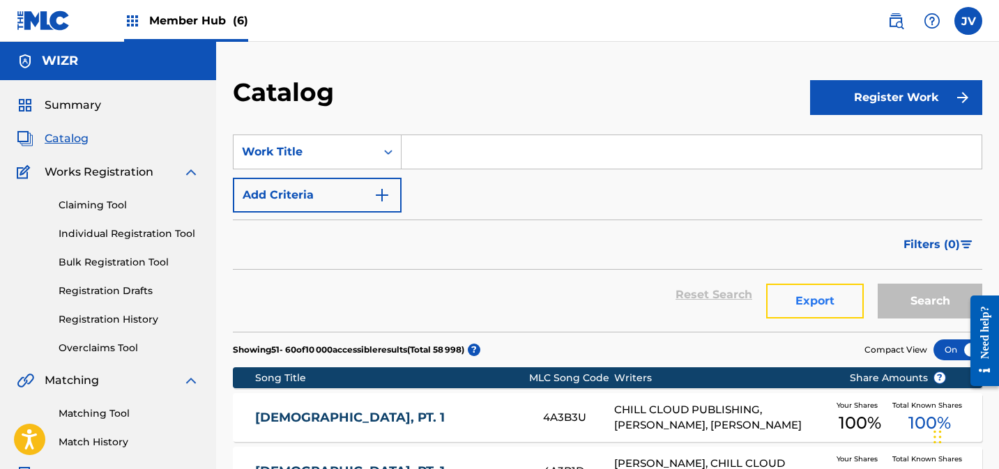
click at [816, 296] on button "Export" at bounding box center [815, 301] width 98 height 35
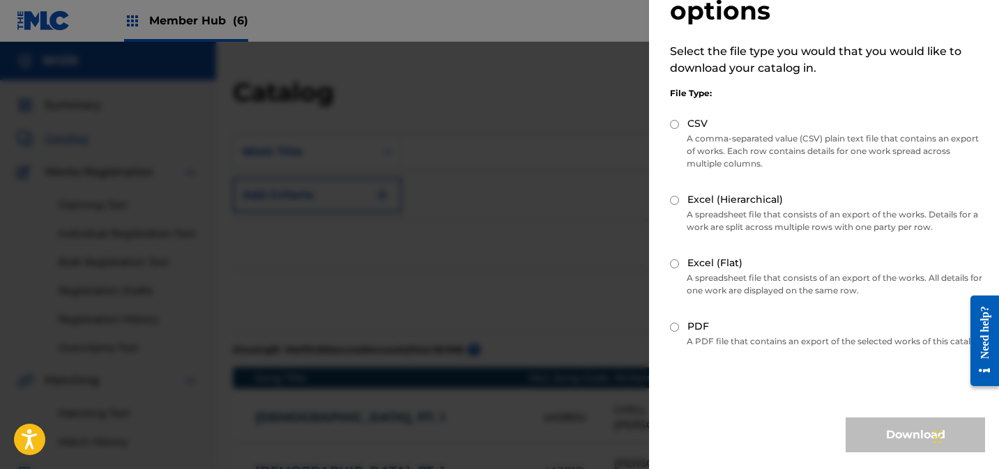
scroll to position [82, 0]
click at [699, 256] on label "Excel (Flat)" at bounding box center [714, 263] width 55 height 15
click at [679, 259] on input "Excel (Flat)" at bounding box center [674, 263] width 9 height 9
radio input "true"
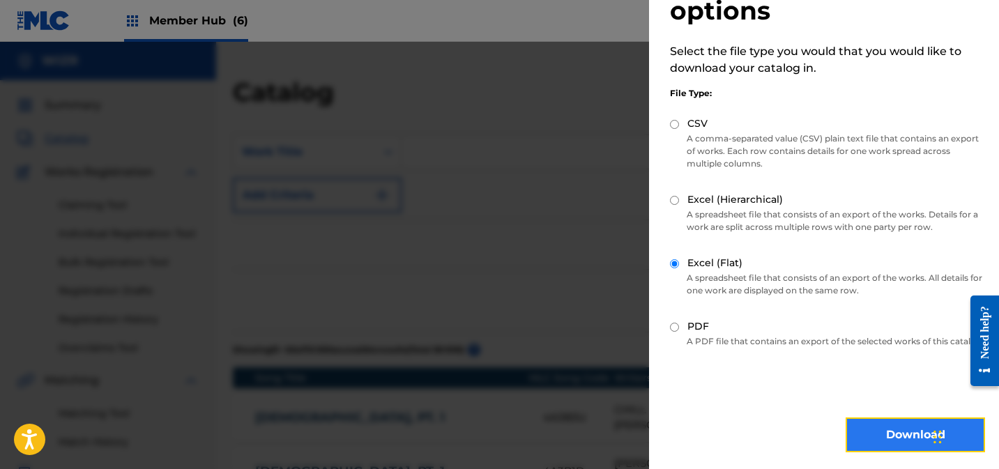
click at [886, 430] on button "Download" at bounding box center [915, 435] width 139 height 35
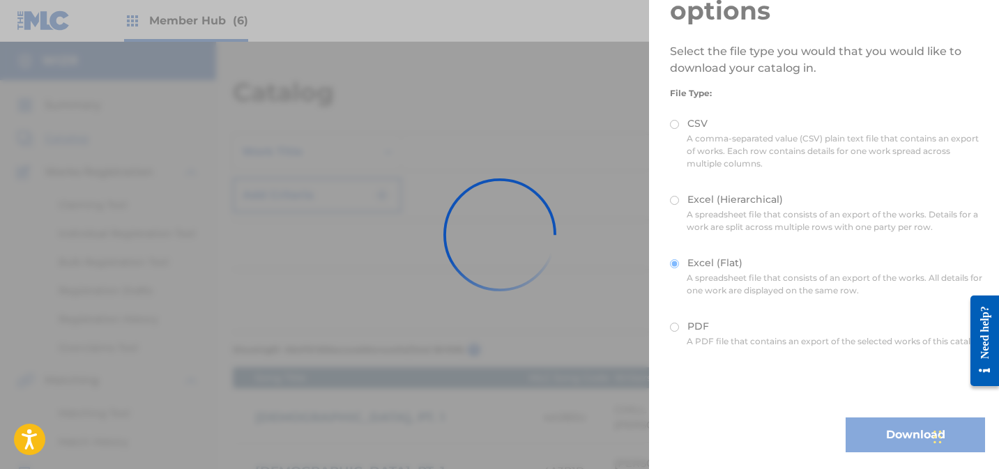
scroll to position [0, 0]
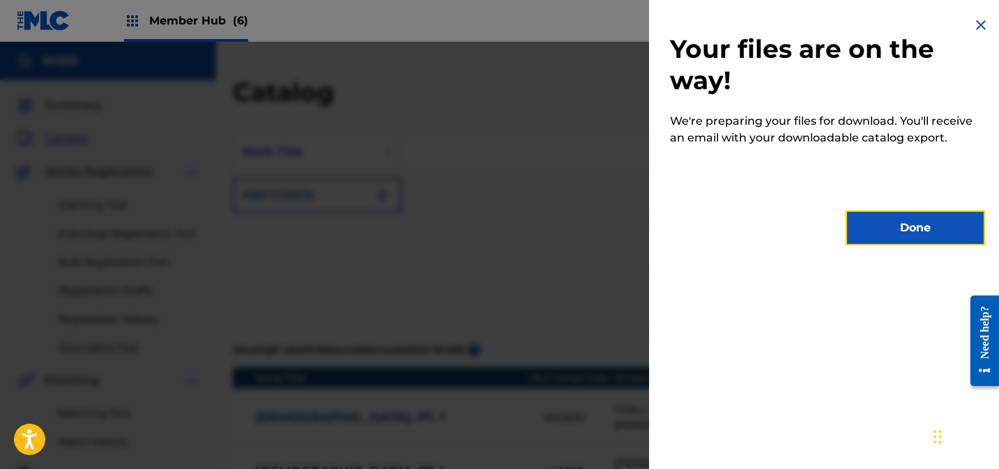
click at [906, 215] on button "Done" at bounding box center [915, 228] width 139 height 35
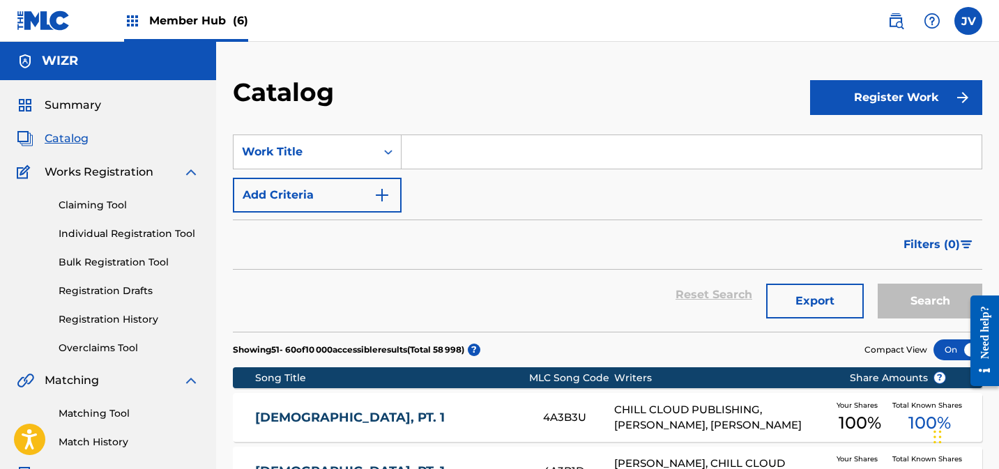
click at [181, 17] on span "Member Hub (6)" at bounding box center [198, 21] width 99 height 16
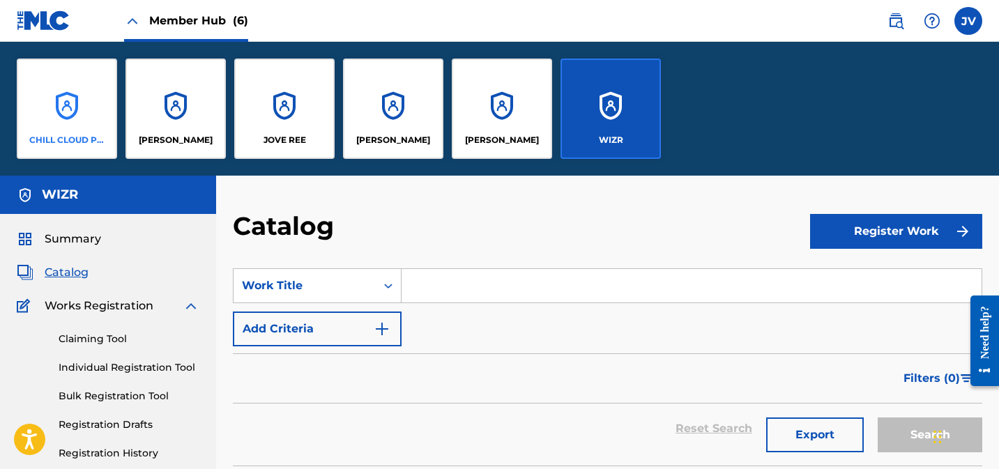
click at [78, 85] on div "CHILL CLOUD PUBLISHING" at bounding box center [67, 109] width 100 height 100
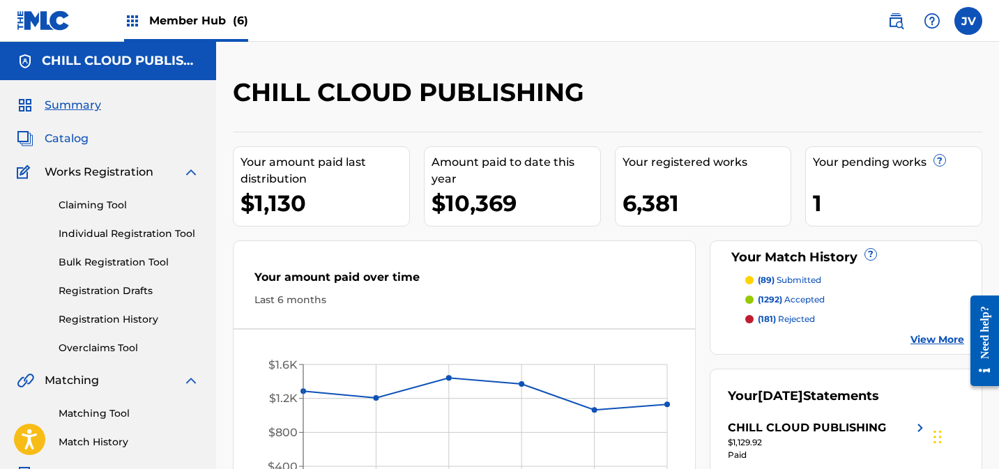
click at [68, 145] on span "Catalog" at bounding box center [67, 138] width 44 height 17
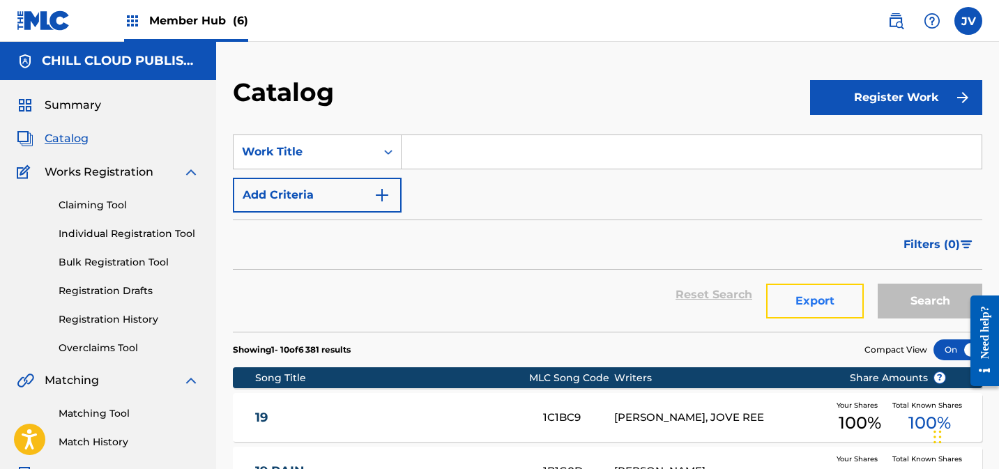
click at [779, 294] on button "Export" at bounding box center [815, 301] width 98 height 35
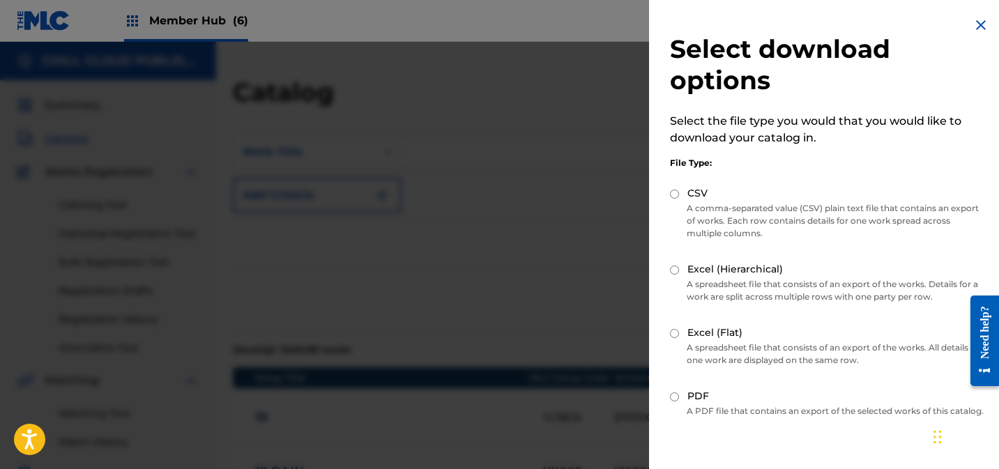
click at [714, 335] on label "Excel (Flat)" at bounding box center [714, 333] width 55 height 15
click at [679, 335] on input "Excel (Flat)" at bounding box center [674, 333] width 9 height 9
radio input "true"
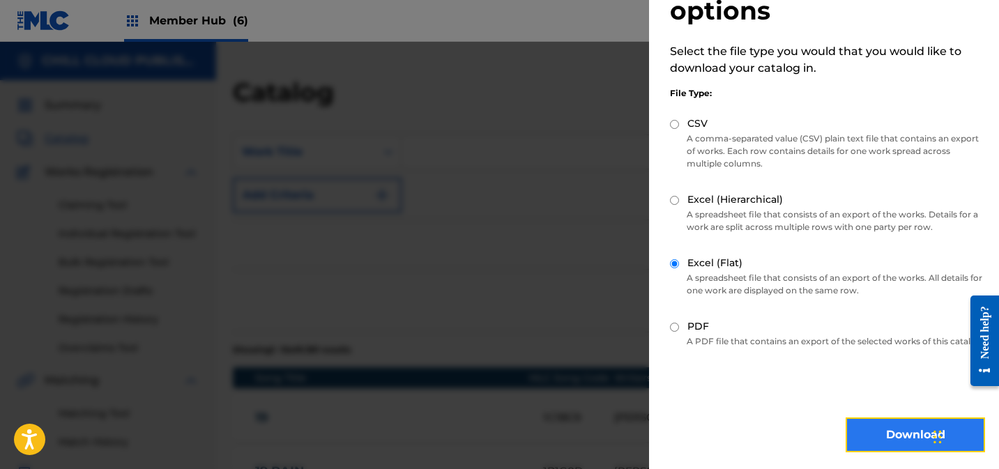
click at [876, 430] on button "Download" at bounding box center [915, 435] width 139 height 35
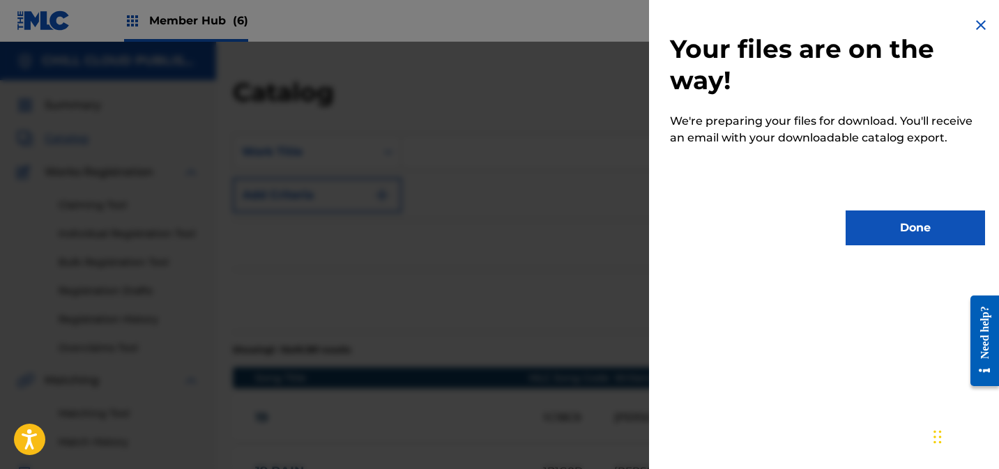
scroll to position [0, 0]
drag, startPoint x: 915, startPoint y: 216, endPoint x: 892, endPoint y: 216, distance: 23.0
click at [915, 216] on button "Done" at bounding box center [915, 228] width 139 height 35
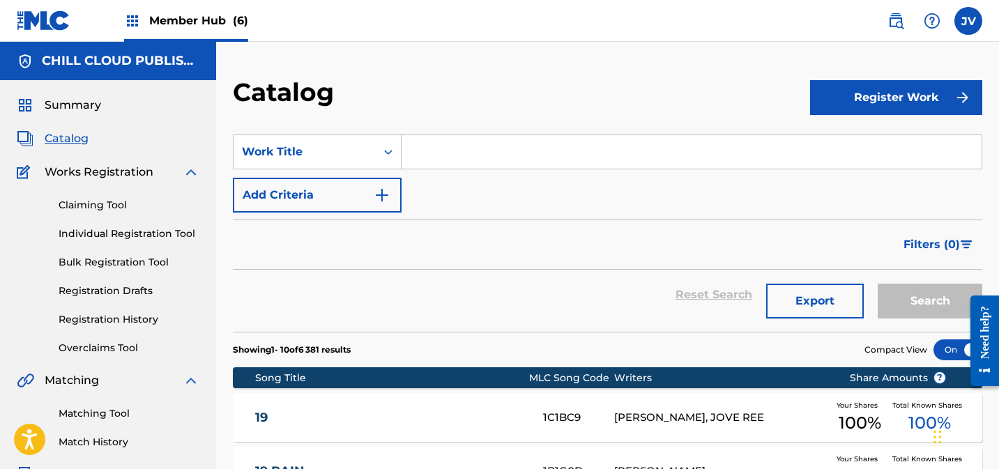
click at [59, 18] on img at bounding box center [44, 20] width 54 height 20
